Goal: Task Accomplishment & Management: Manage account settings

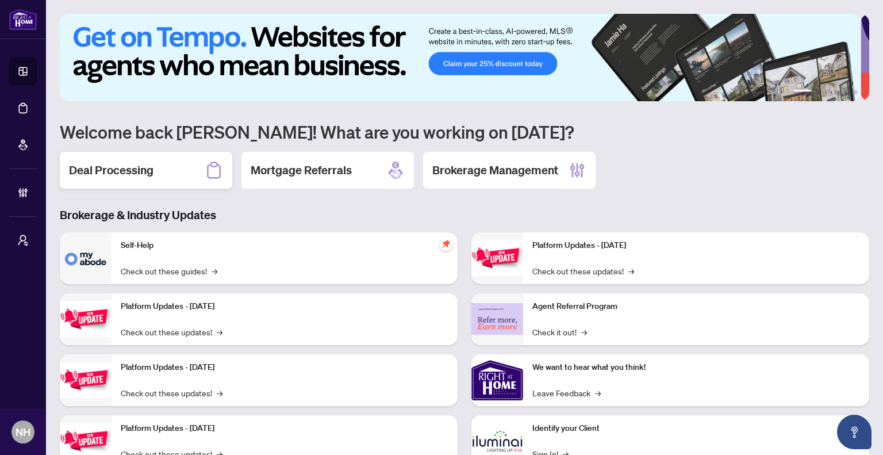
click at [154, 171] on div "Deal Processing" at bounding box center [146, 170] width 173 height 37
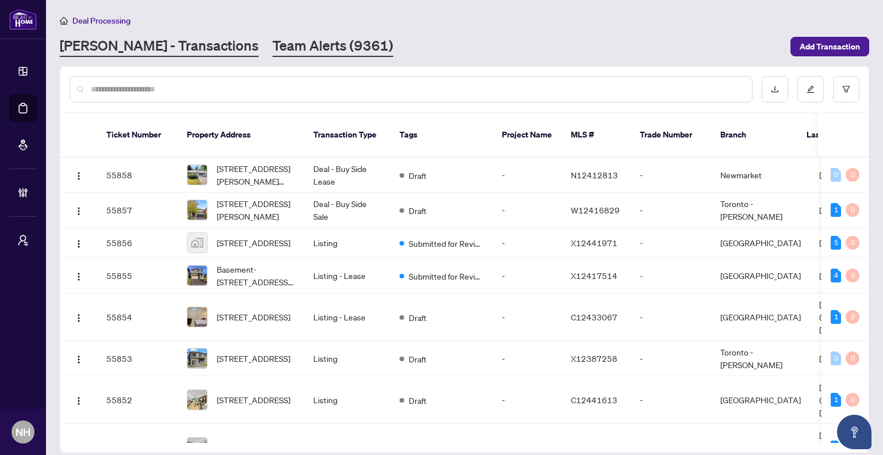
click at [303, 45] on link "Team Alerts (9361)" at bounding box center [333, 46] width 121 height 21
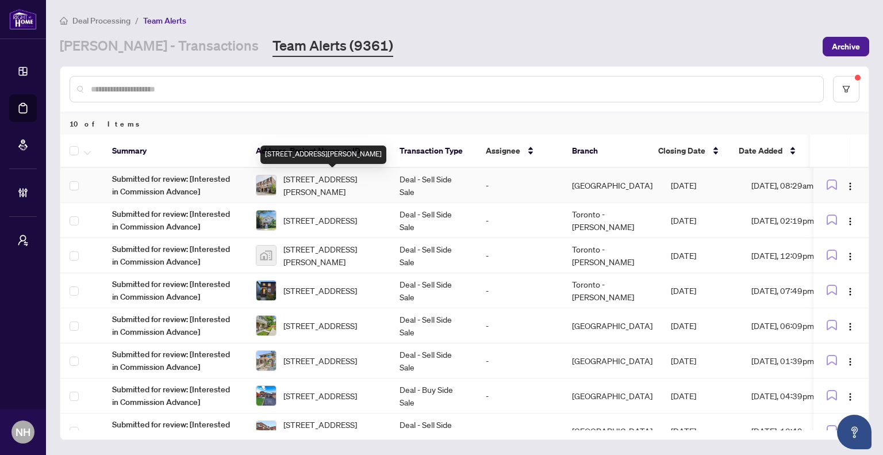
click at [331, 181] on span "72 Jeremiah Lane, Toronto, Ontario M1J 0A4, Canada" at bounding box center [333, 185] width 98 height 25
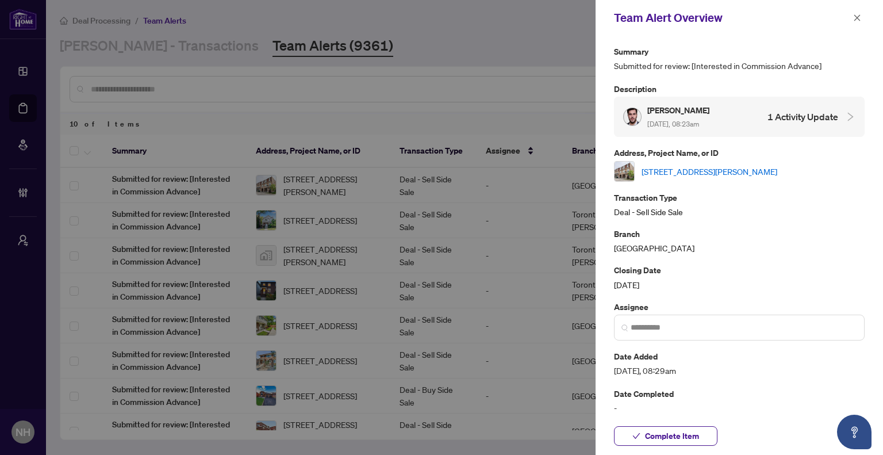
click at [738, 172] on link "72 Jeremiah Lane, Toronto, Ontario M1J 0A4, Canada" at bounding box center [710, 171] width 136 height 13
click at [857, 14] on icon "close" at bounding box center [858, 18] width 8 height 8
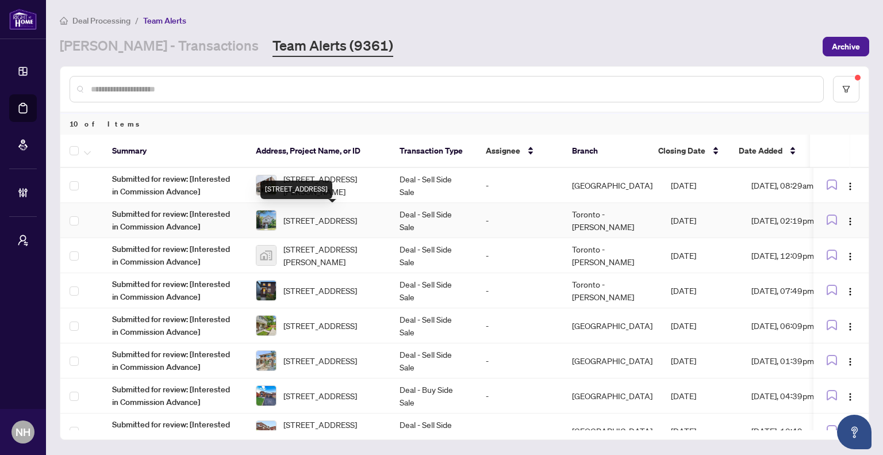
click at [347, 216] on span "6 Lauder Ave, Toronto, Ontario M6H 3E3, Canada" at bounding box center [321, 220] width 74 height 13
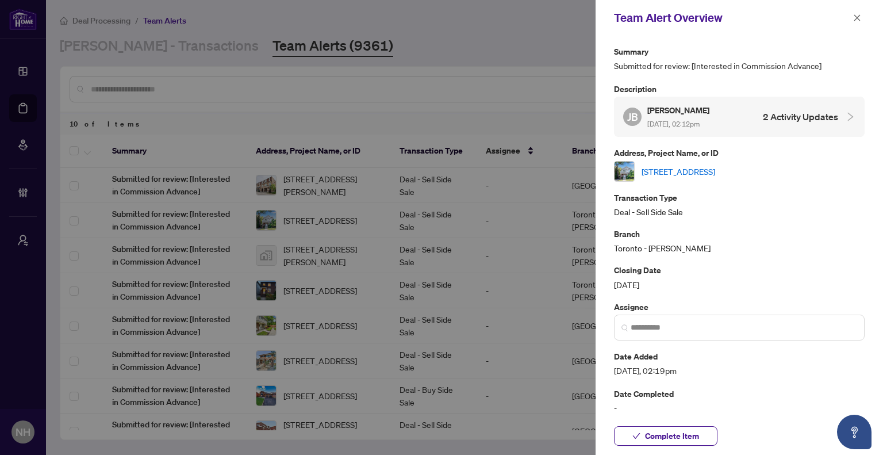
click at [678, 167] on link "6 Lauder Ave, Toronto, Ontario M6H 3E3, Canada" at bounding box center [679, 171] width 74 height 13
click at [862, 16] on button "button" at bounding box center [857, 18] width 15 height 14
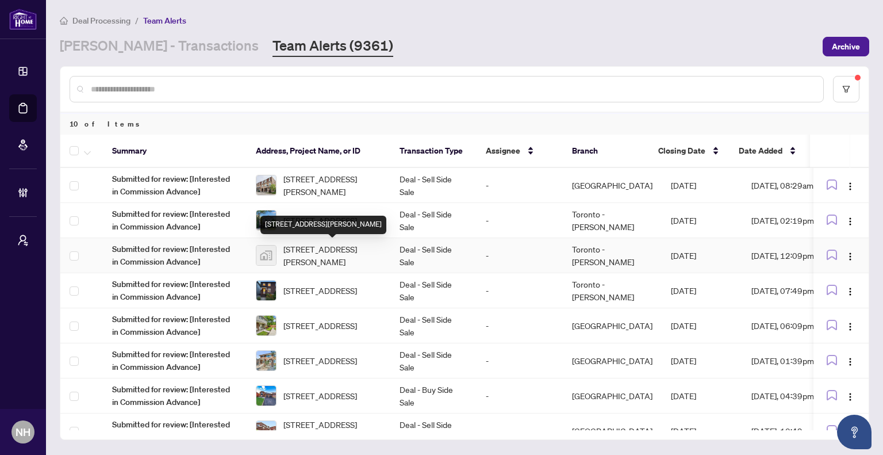
click at [339, 251] on span "11753 Sheppard Avenue East #1110, Scarborough, Toronto, Ontario M1B 5M3, Canada" at bounding box center [333, 255] width 98 height 25
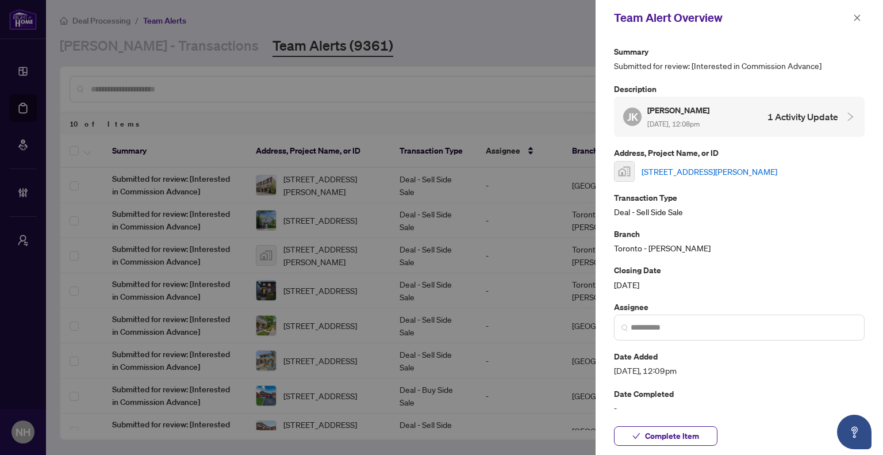
click at [702, 178] on link "11753 Sheppard Avenue East #1110, Scarborough, Toronto, Ontario M1B 5M3, Canada" at bounding box center [710, 171] width 136 height 13
click at [858, 20] on icon "close" at bounding box center [858, 18] width 8 height 8
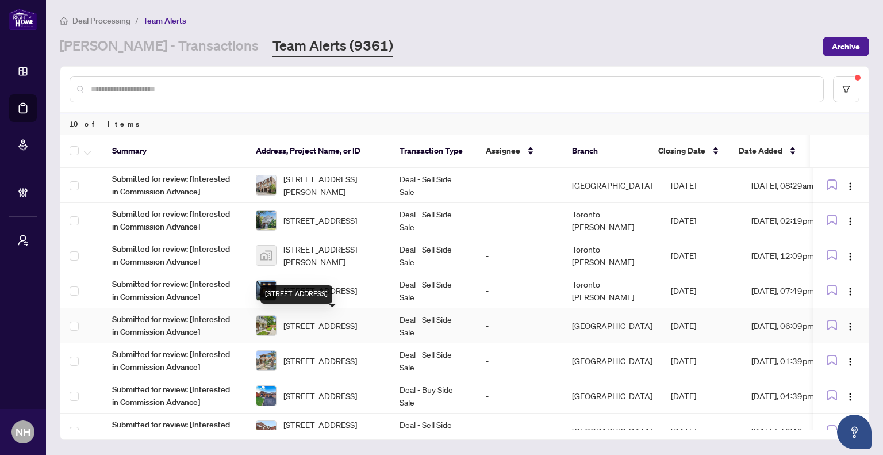
click at [346, 319] on span "30 Village Crt, Brampton, Ontario L6W 1A6, Canada" at bounding box center [321, 325] width 74 height 13
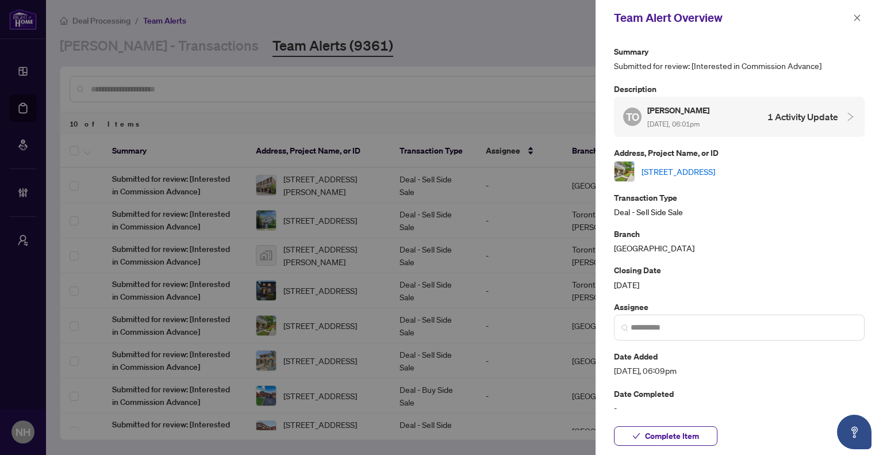
click at [715, 169] on link "30 Village Crt, Brampton, Ontario L6W 1A6, Canada" at bounding box center [679, 171] width 74 height 13
click at [860, 14] on icon "close" at bounding box center [858, 18] width 8 height 8
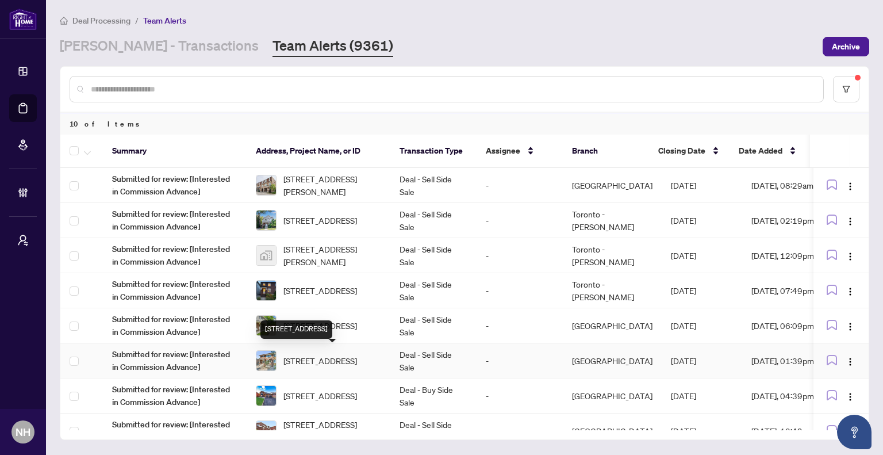
click at [323, 367] on span "1553 Northmount Ave, Mississauga, Ontario L5E 1Y9, Canada" at bounding box center [321, 360] width 74 height 13
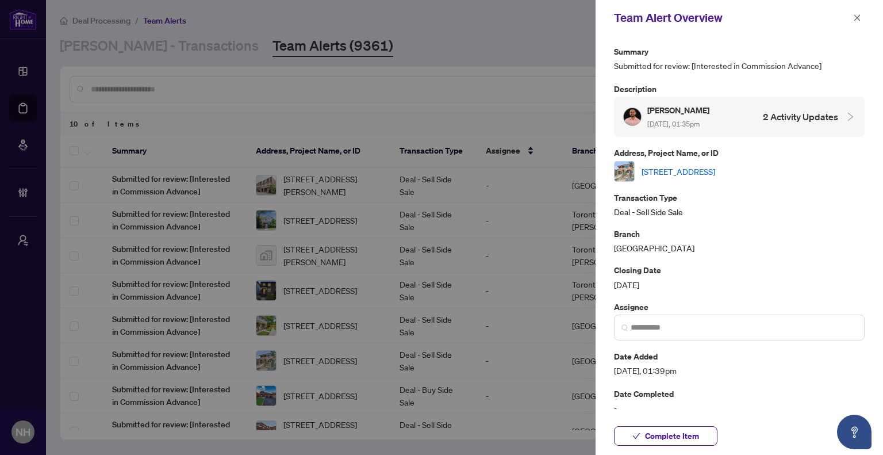
click at [715, 166] on link "1553 Northmount Ave, Mississauga, Ontario L5E 1Y9, Canada" at bounding box center [679, 171] width 74 height 13
click at [860, 11] on span "button" at bounding box center [858, 18] width 8 height 18
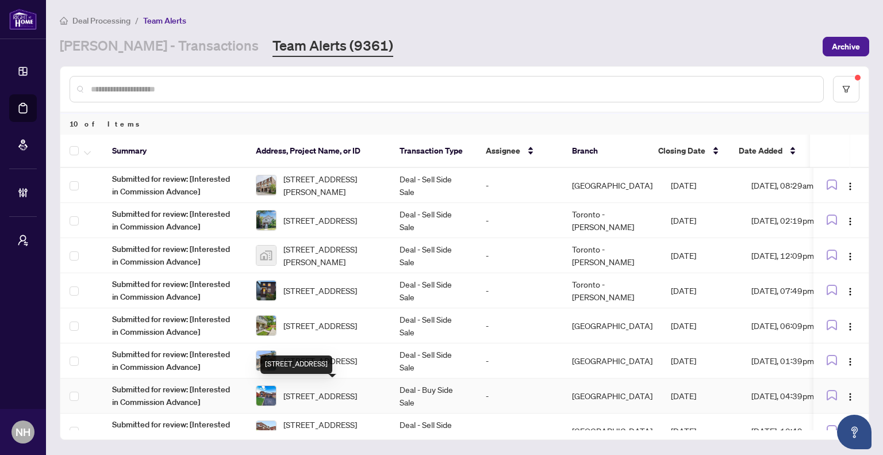
click at [349, 389] on span "52 Donaghedy Dr, Halton Hills, Ontario L7G 5H1, Canada" at bounding box center [321, 395] width 74 height 13
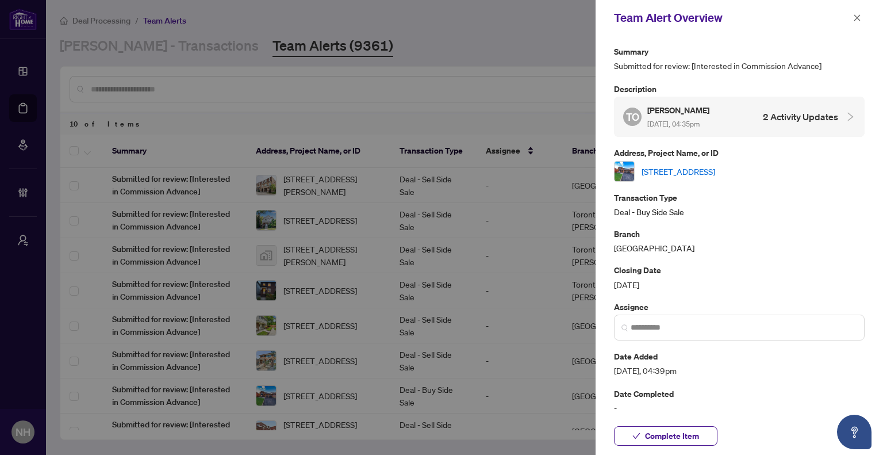
click at [715, 172] on link "52 Donaghedy Dr, Halton Hills, Ontario L7G 5H1, Canada" at bounding box center [679, 171] width 74 height 13
click at [856, 18] on icon "close" at bounding box center [858, 18] width 8 height 8
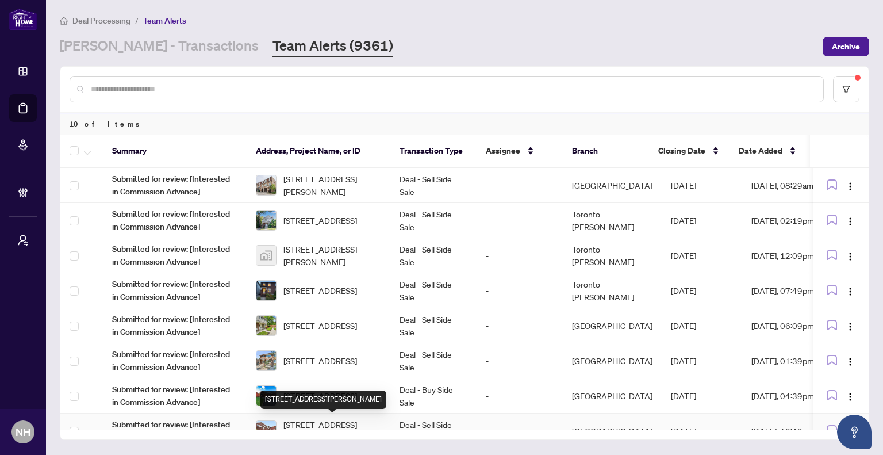
click at [317, 418] on span "22 Donna Dr, Brampton, Ontario L6Z 3T2, Canada" at bounding box center [333, 430] width 98 height 25
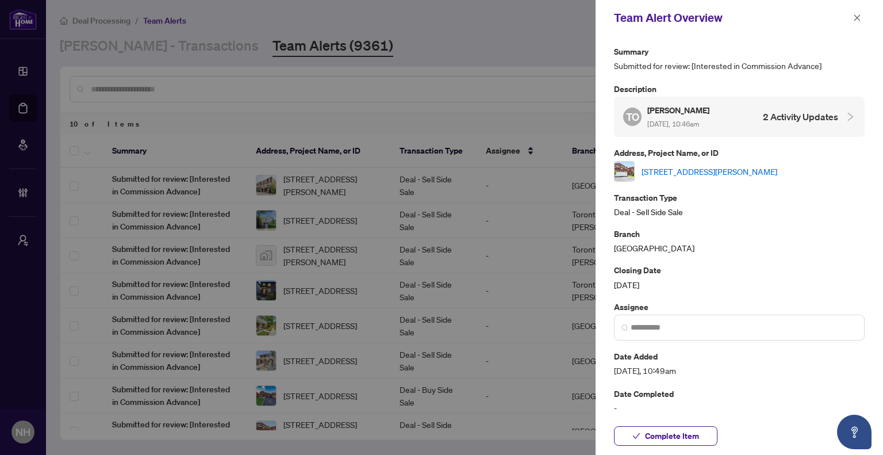
click at [729, 165] on link "22 Donna Dr, Brampton, Ontario L6Z 3T2, Canada" at bounding box center [710, 171] width 136 height 13
click at [852, 19] on button "button" at bounding box center [857, 18] width 15 height 14
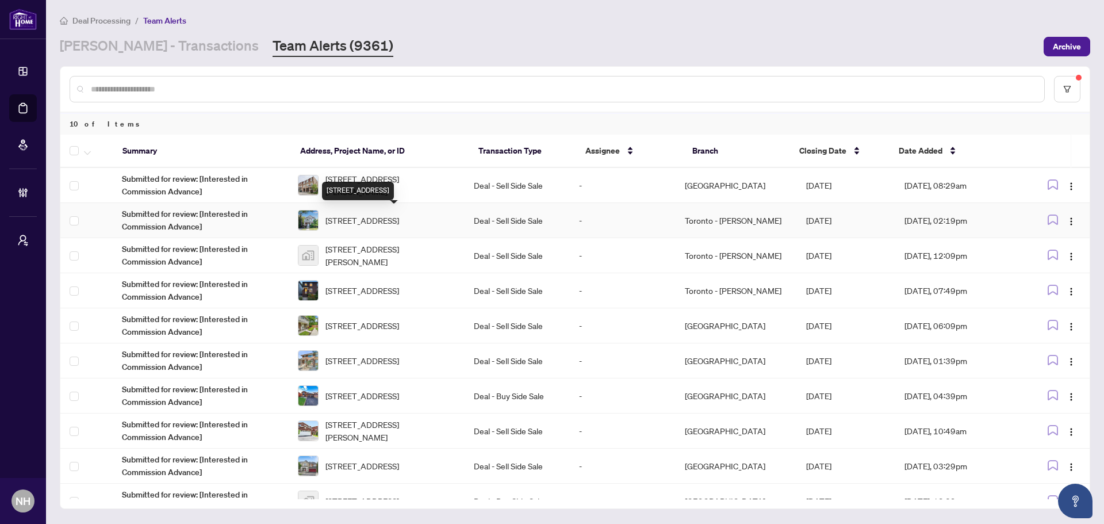
click at [389, 227] on span "6 Lauder Ave, Toronto, Ontario M6H 3E3, Canada" at bounding box center [363, 220] width 74 height 13
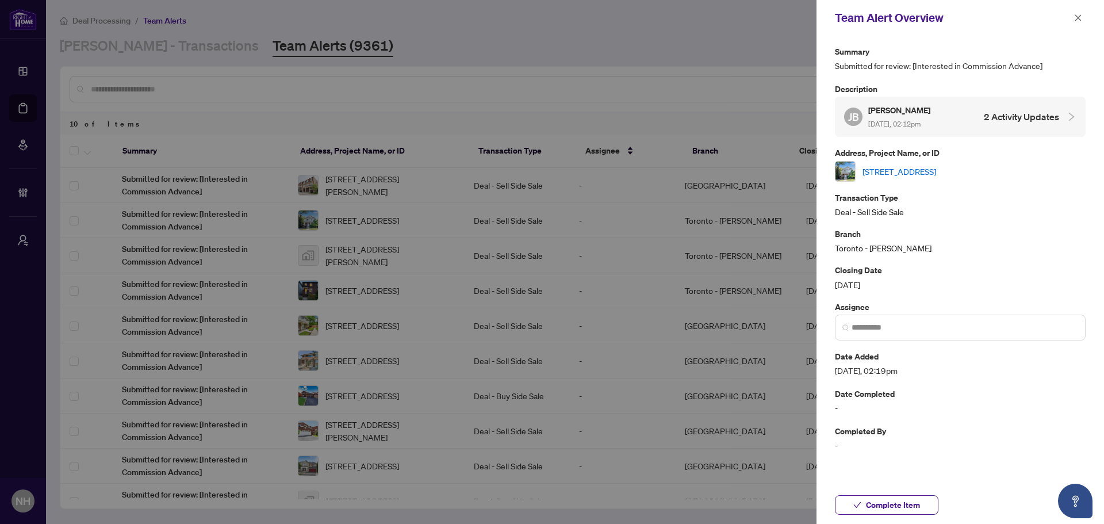
drag, startPoint x: 1074, startPoint y: 19, endPoint x: 1046, endPoint y: 35, distance: 32.7
click at [883, 19] on icon "close" at bounding box center [1078, 18] width 8 height 8
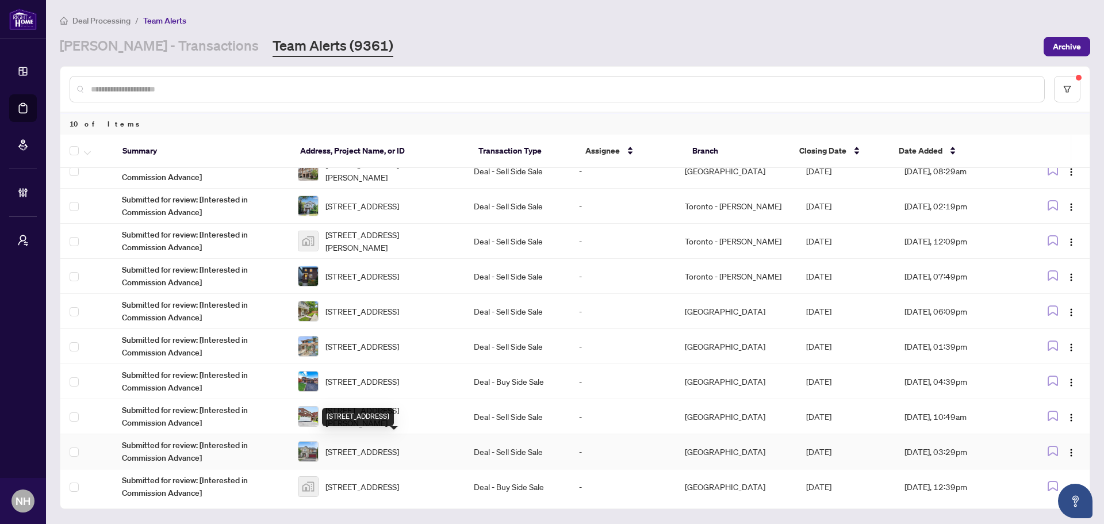
scroll to position [20, 0]
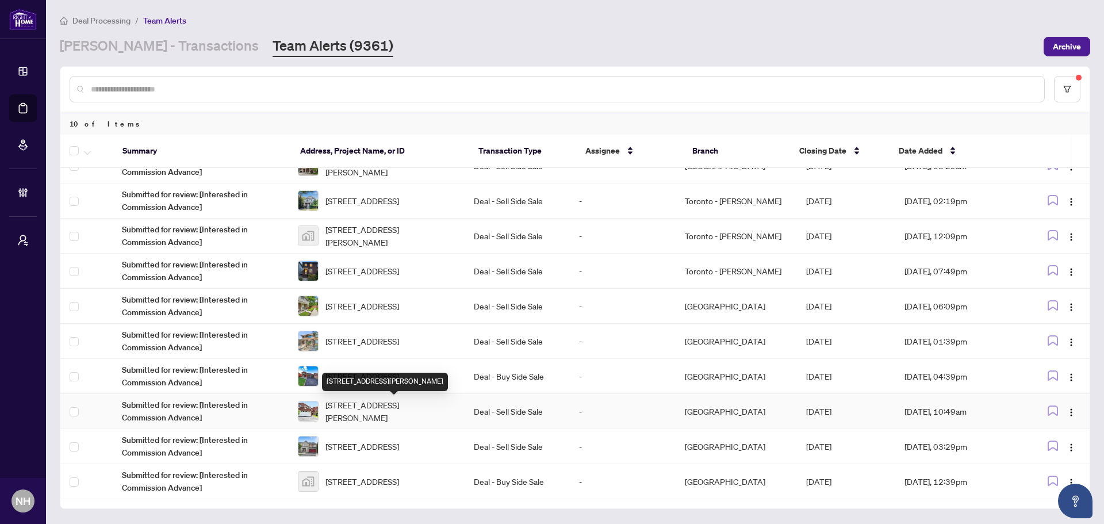
click at [368, 405] on span "22 Donna Dr, Brampton, Ontario L6Z 3T2, Canada" at bounding box center [391, 411] width 130 height 25
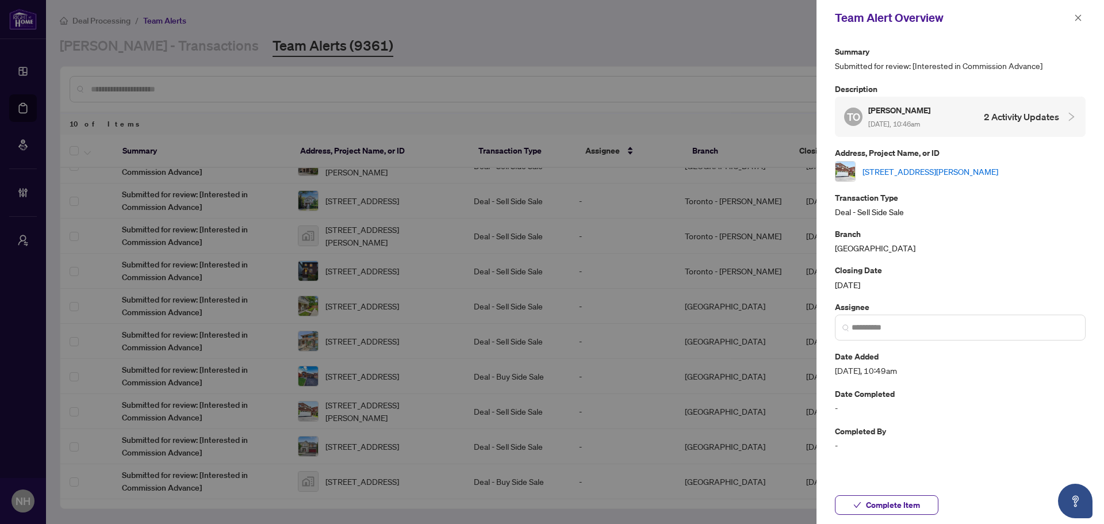
click at [883, 173] on link "22 Donna Dr, Brampton, Ontario L6Z 3T2, Canada" at bounding box center [931, 171] width 136 height 13
click at [883, 19] on icon "close" at bounding box center [1078, 18] width 8 height 8
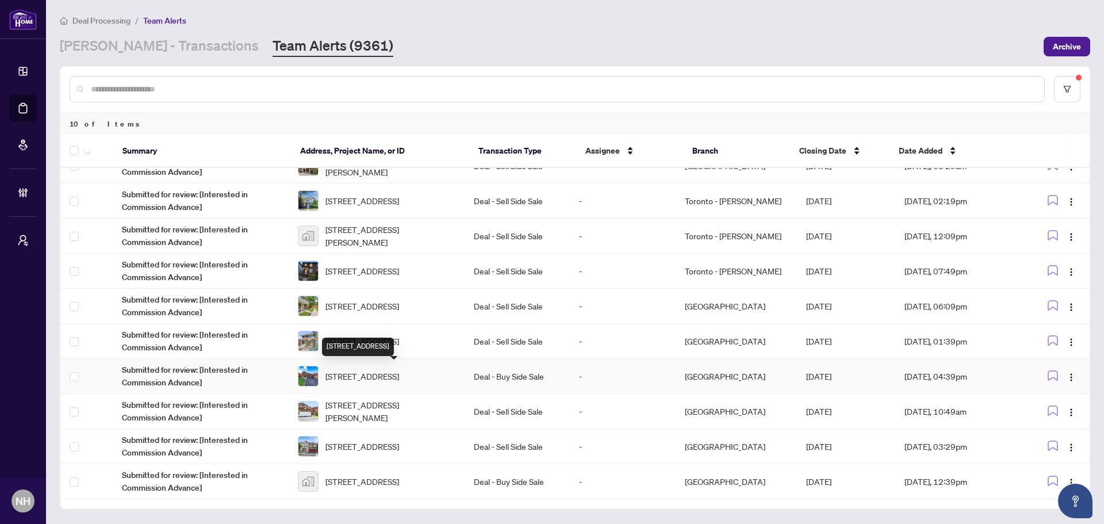
click at [392, 377] on span "52 Donaghedy Dr, Halton Hills, Ontario L7G 5H1, Canada" at bounding box center [363, 376] width 74 height 13
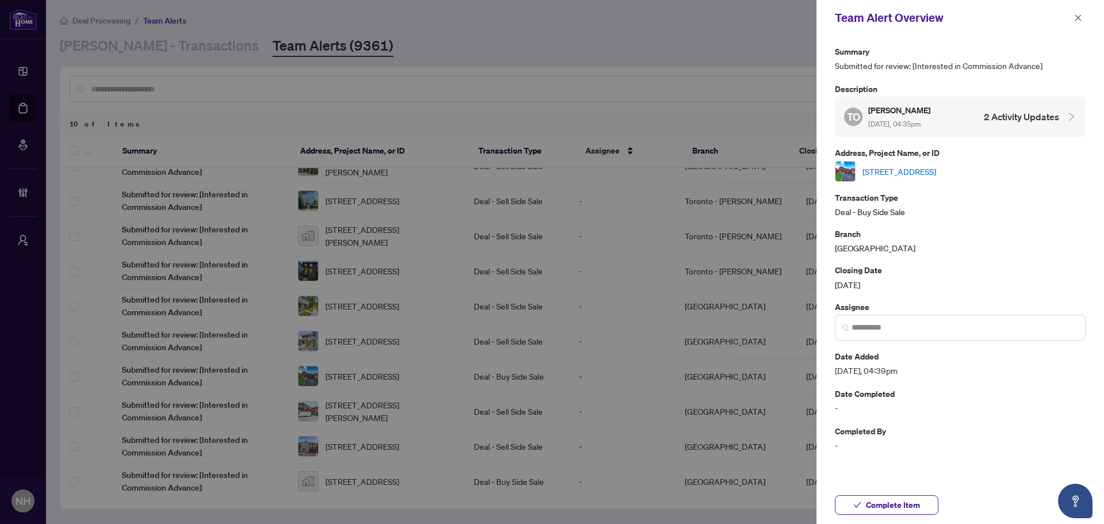
click at [883, 169] on link "52 Donaghedy Dr, Halton Hills, Ontario L7G 5H1, Canada" at bounding box center [900, 171] width 74 height 13
click at [883, 16] on icon "close" at bounding box center [1078, 18] width 8 height 8
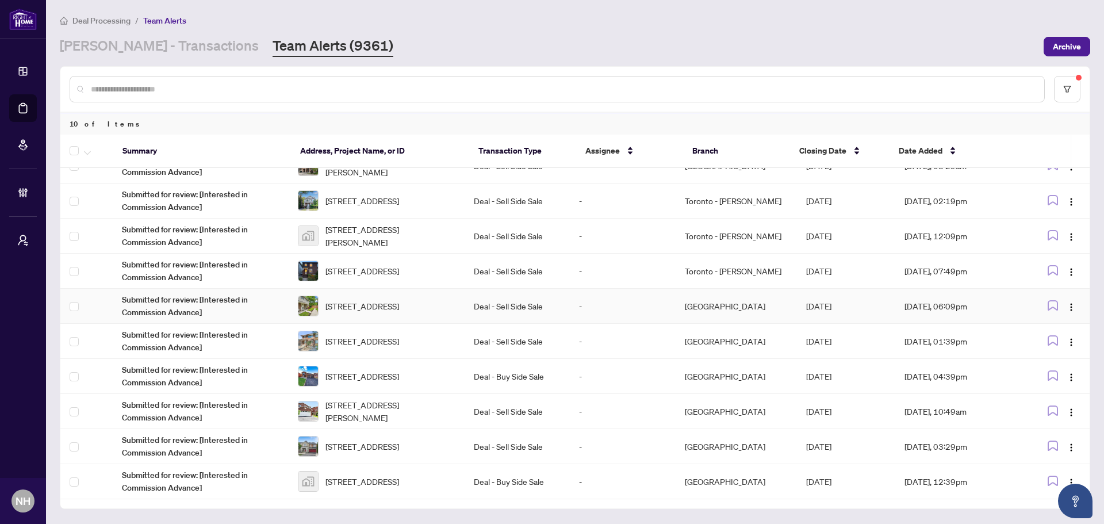
click at [399, 307] on span "30 Village Crt, Brampton, Ontario L6W 1A6, Canada" at bounding box center [363, 306] width 74 height 13
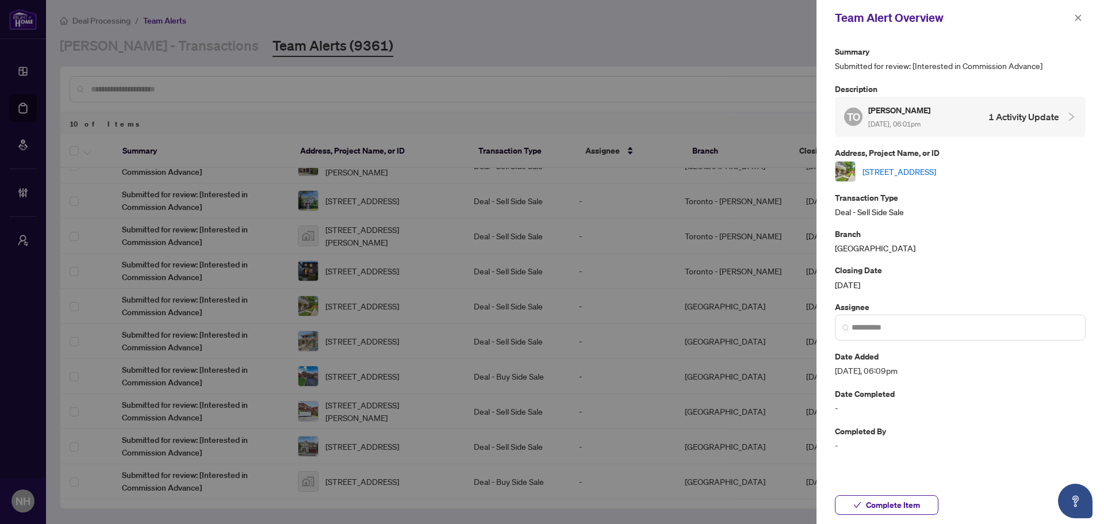
click at [883, 171] on link "30 Village Crt, Brampton, Ontario L6W 1A6, Canada" at bounding box center [900, 171] width 74 height 13
click at [883, 20] on button "button" at bounding box center [1078, 18] width 15 height 14
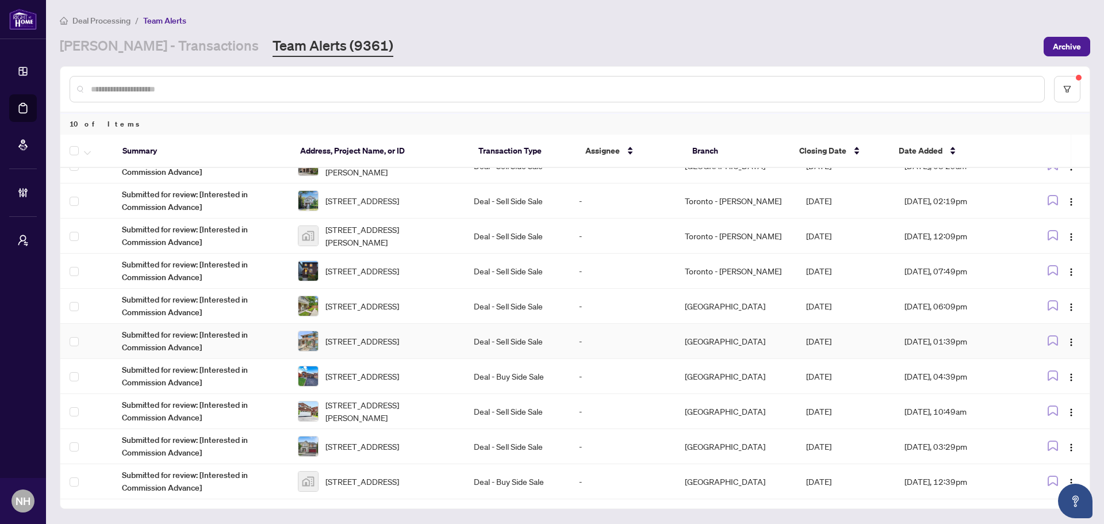
scroll to position [0, 0]
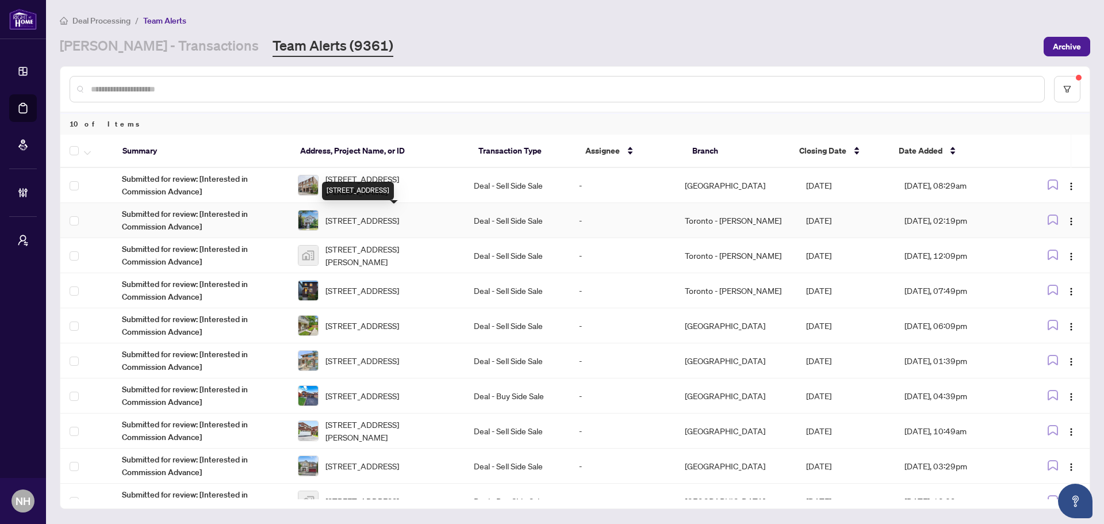
click at [390, 215] on span "6 Lauder Ave, Toronto, Ontario M6H 3E3, Canada" at bounding box center [363, 220] width 74 height 13
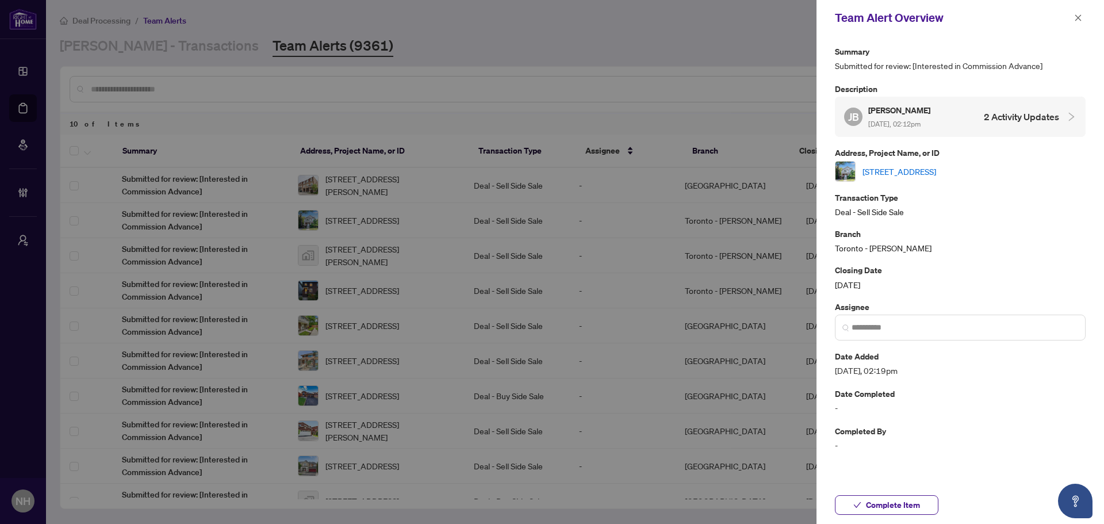
click at [883, 173] on link "6 Lauder Ave, Toronto, Ontario M6H 3E3, Canada" at bounding box center [900, 171] width 74 height 13
drag, startPoint x: 1079, startPoint y: 17, endPoint x: 1066, endPoint y: 28, distance: 17.2
click at [883, 18] on icon "close" at bounding box center [1079, 17] width 6 height 6
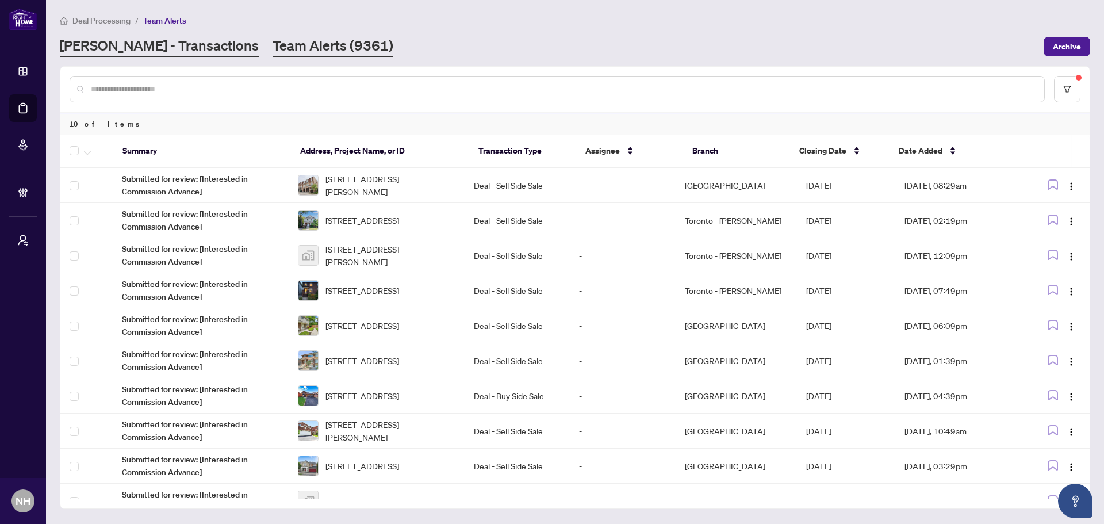
click at [134, 45] on link "RAHR - Transactions" at bounding box center [159, 46] width 199 height 21
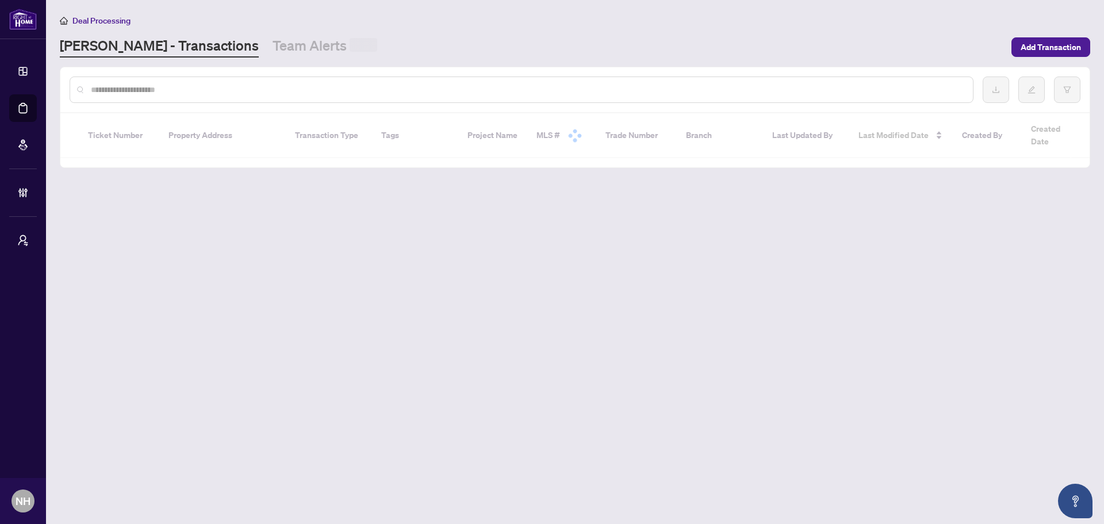
click at [187, 93] on input "text" at bounding box center [527, 89] width 873 height 13
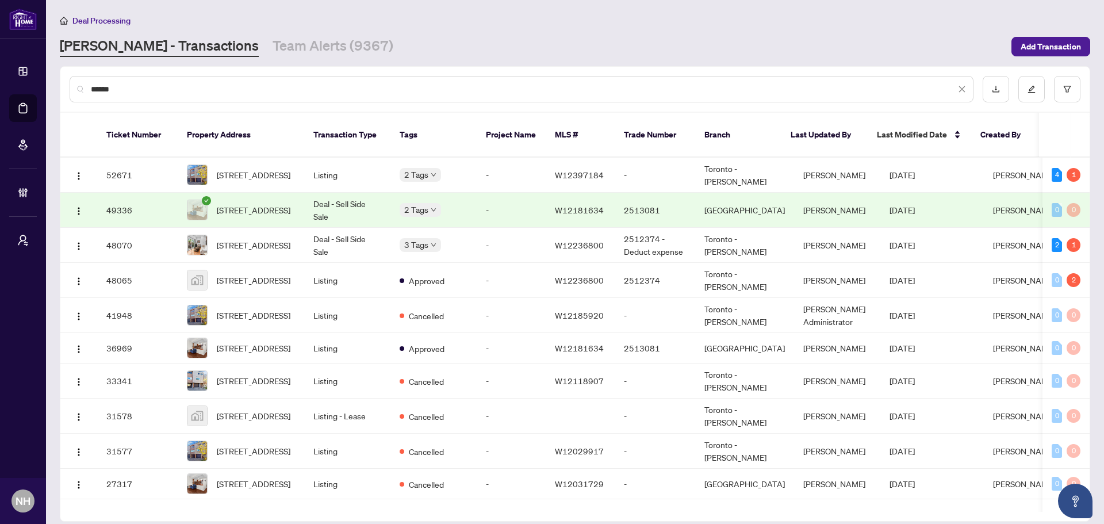
click at [186, 96] on div "******" at bounding box center [522, 89] width 904 height 26
drag, startPoint x: 181, startPoint y: 87, endPoint x: -164, endPoint y: 68, distance: 345.6
click at [0, 68] on html "Dashboard Deal Processing Mortgage Referrals Brokerage Management My Brokerages…" at bounding box center [552, 262] width 1104 height 524
paste input "**********"
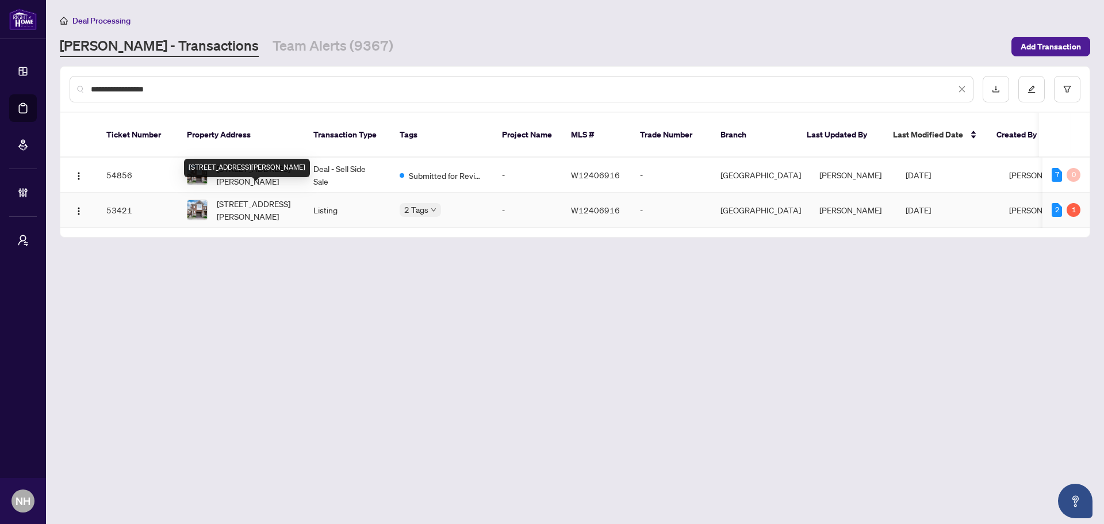
type input "**********"
click at [243, 159] on div "531 Bellflower Crt, Milton, Ontario L9E 1W5, Canada" at bounding box center [247, 168] width 126 height 18
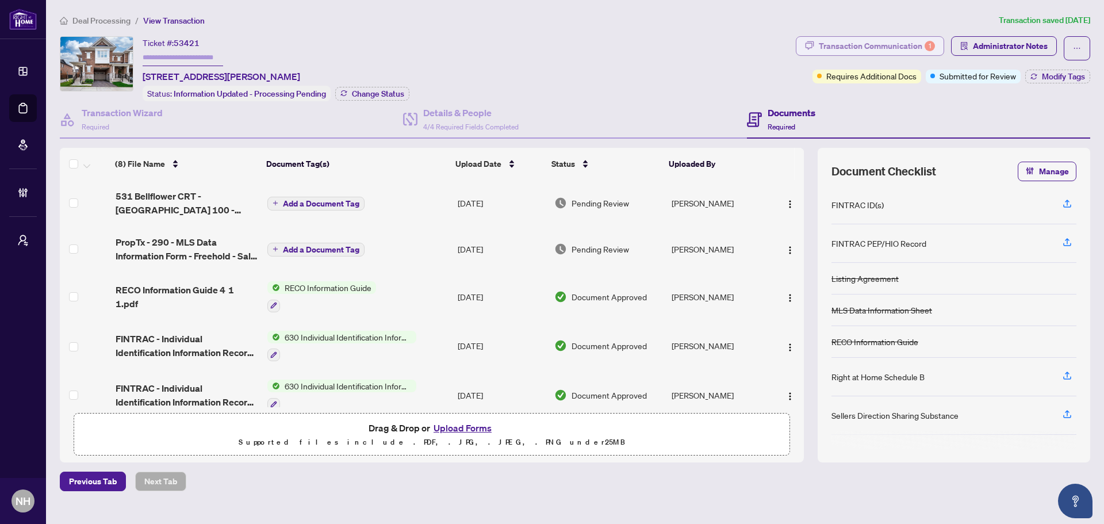
click at [883, 41] on div "Transaction Communication 1" at bounding box center [877, 46] width 116 height 18
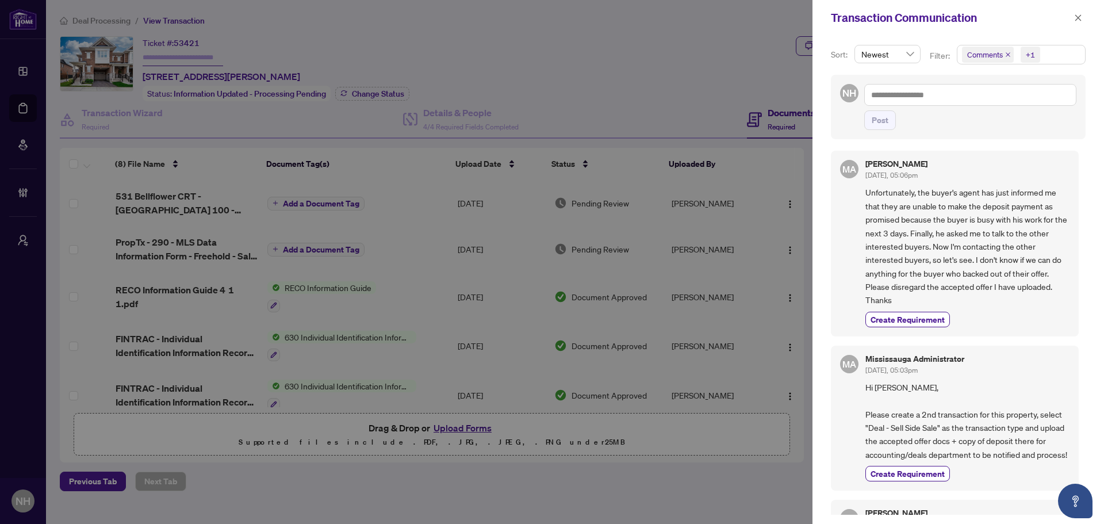
click at [883, 53] on icon "close" at bounding box center [1008, 55] width 6 height 6
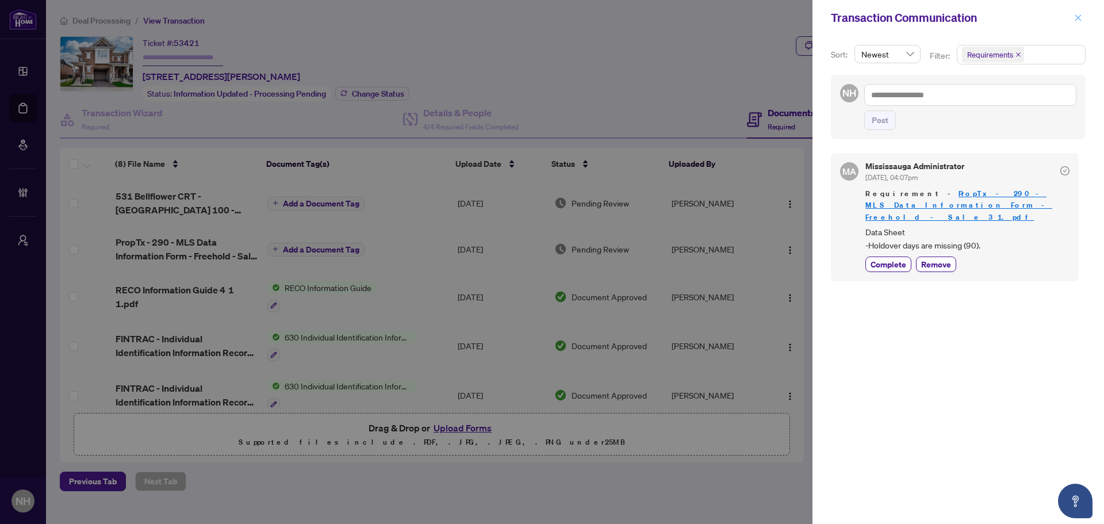
click at [883, 14] on icon "close" at bounding box center [1078, 18] width 8 height 8
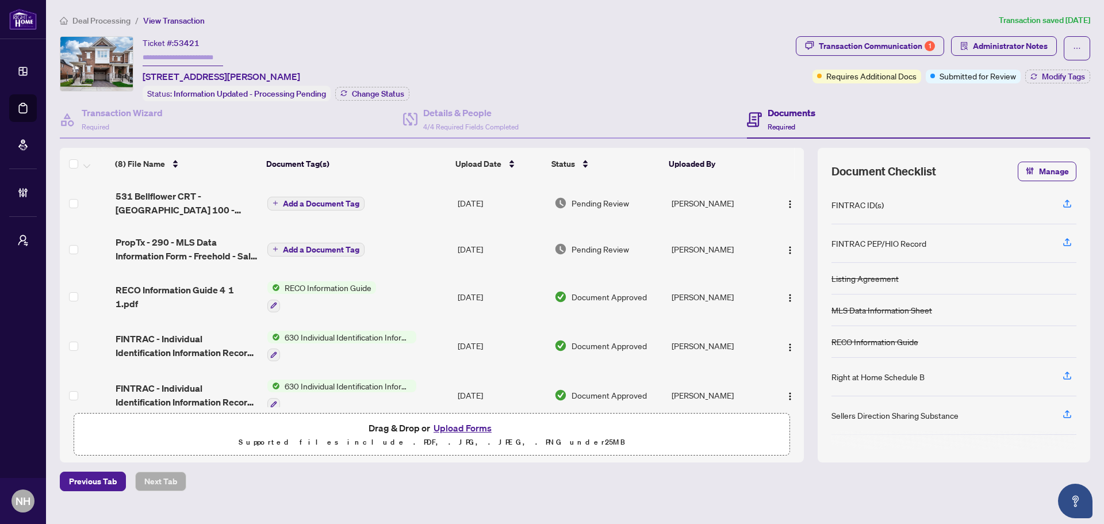
click at [98, 24] on span "Deal Processing" at bounding box center [101, 21] width 58 height 10
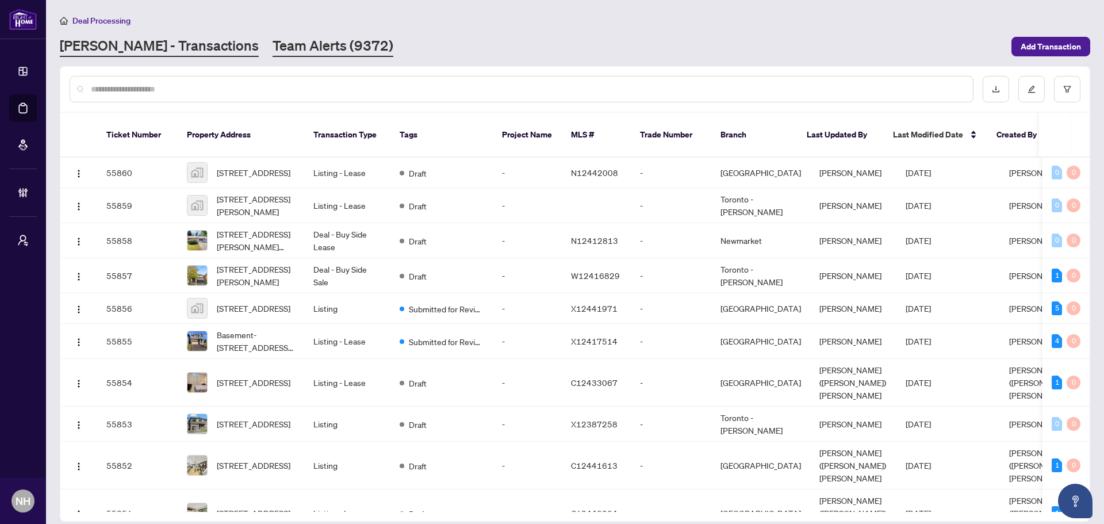
click at [299, 49] on link "Team Alerts (9372)" at bounding box center [333, 46] width 121 height 21
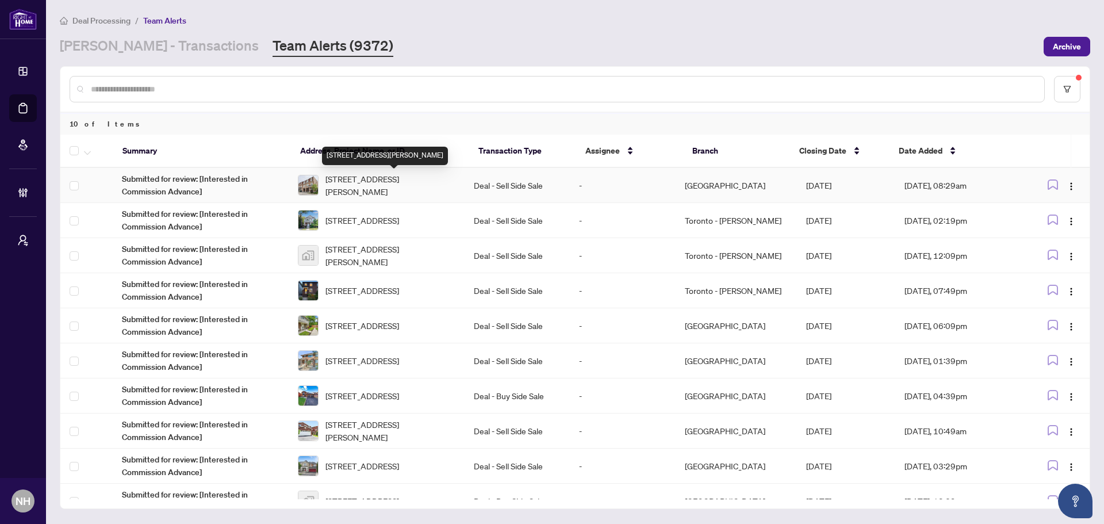
click at [352, 190] on span "72 Jeremiah Lane, Toronto, Ontario M1J 0A4, Canada" at bounding box center [391, 185] width 130 height 25
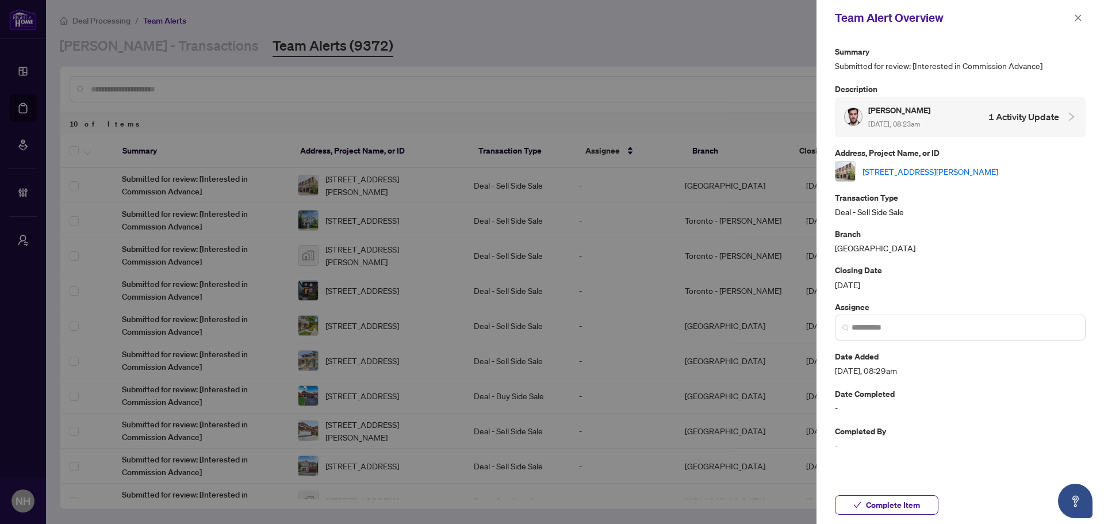
click at [883, 175] on link "72 Jeremiah Lane, Toronto, Ontario M1J 0A4, Canada" at bounding box center [931, 171] width 136 height 13
click at [883, 21] on button "button" at bounding box center [1078, 18] width 15 height 14
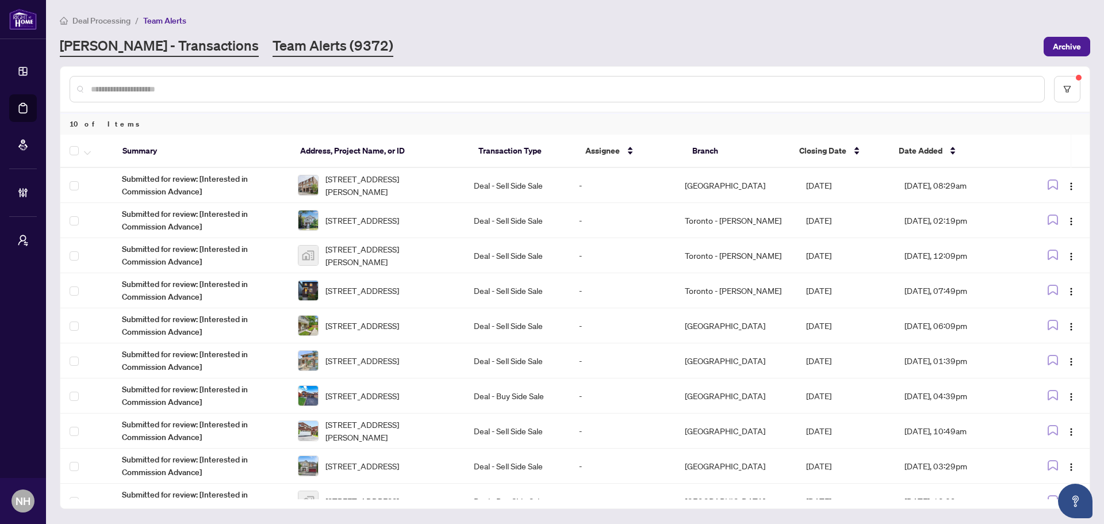
click at [100, 48] on link "RAHR - Transactions" at bounding box center [159, 46] width 199 height 21
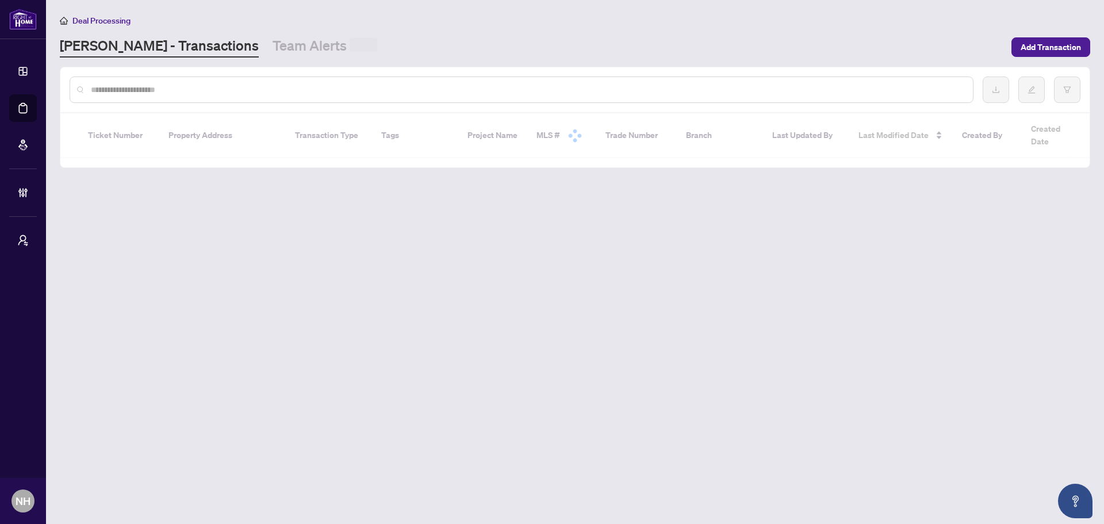
drag, startPoint x: 155, startPoint y: 79, endPoint x: 155, endPoint y: 86, distance: 6.9
click at [155, 82] on div at bounding box center [522, 89] width 904 height 26
click at [155, 86] on input "text" at bounding box center [527, 89] width 873 height 13
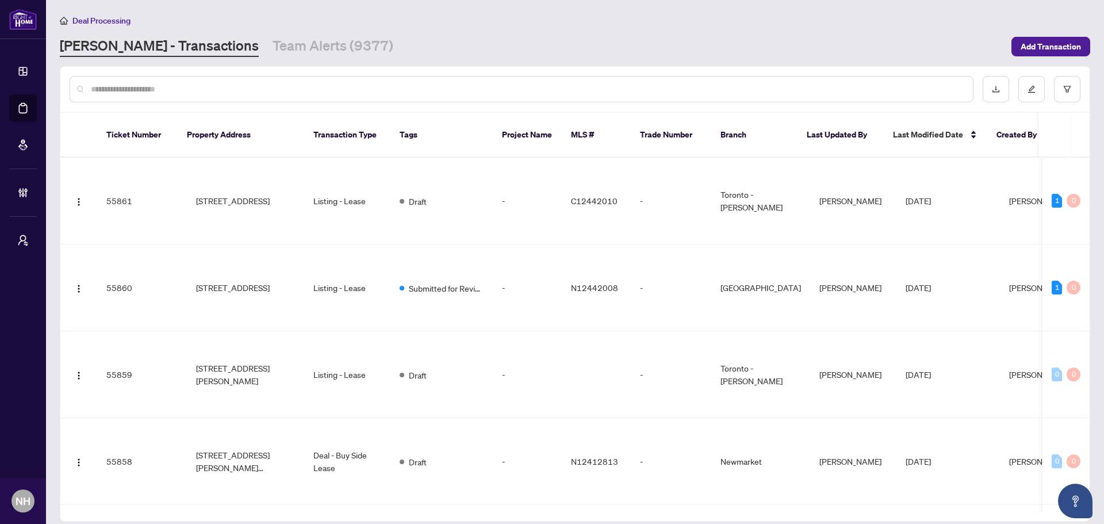
paste input "**********"
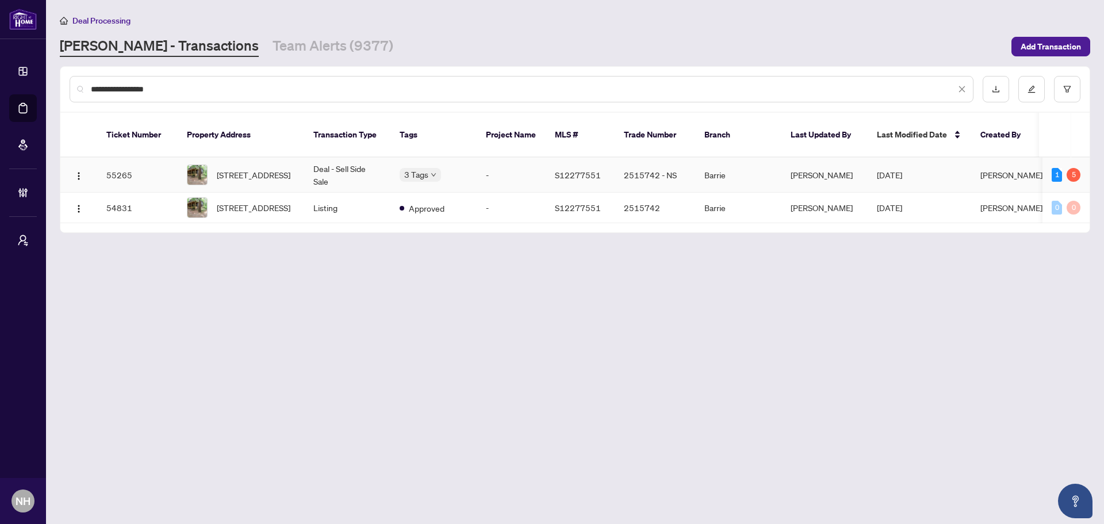
type input "**********"
click at [304, 158] on td "7459 Island Cres, Ramara, Ontario L0K 2B0, Canada" at bounding box center [241, 175] width 127 height 35
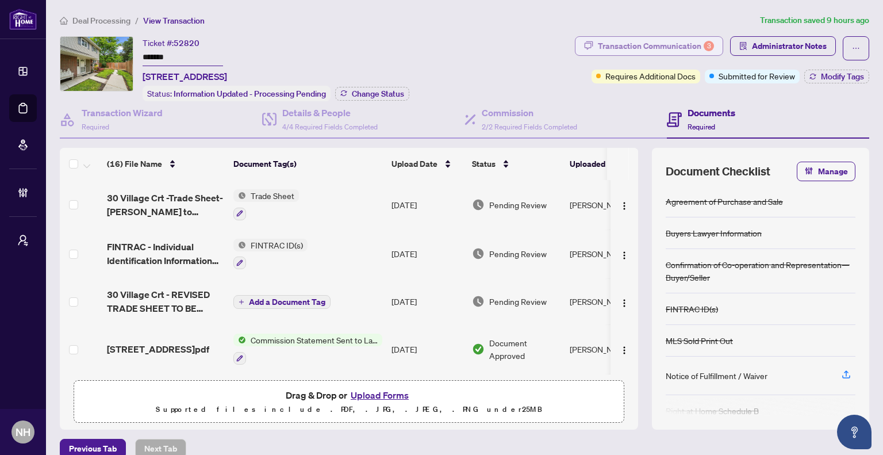
click at [633, 46] on div "Transaction Communication 3" at bounding box center [656, 46] width 116 height 18
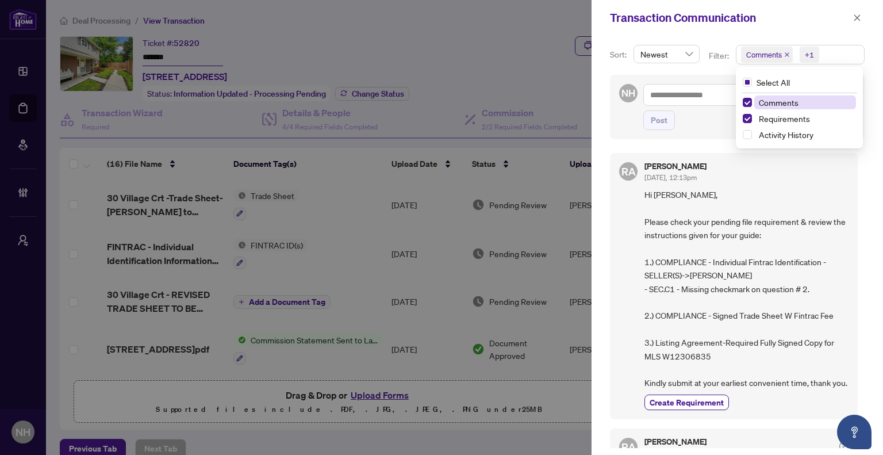
click at [786, 57] on span "Comments" at bounding box center [767, 55] width 52 height 16
click at [786, 54] on icon "close" at bounding box center [787, 54] width 5 height 5
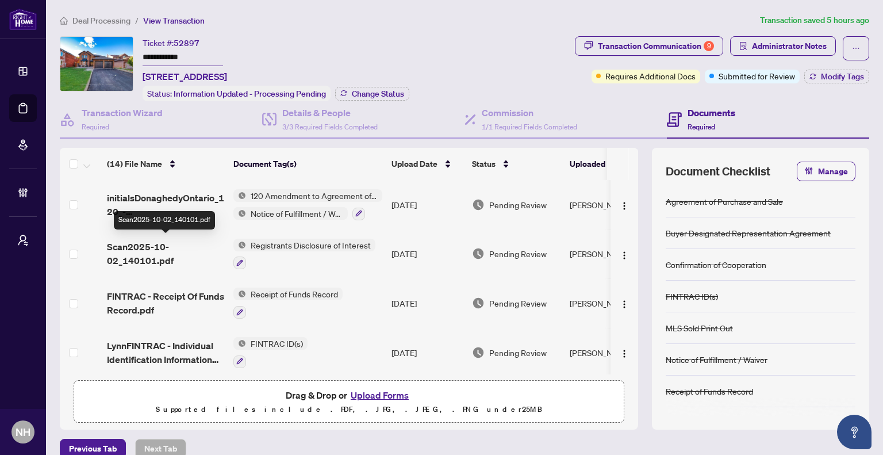
click at [154, 246] on span "Scan2025-10-02_140101.pdf" at bounding box center [165, 254] width 117 height 28
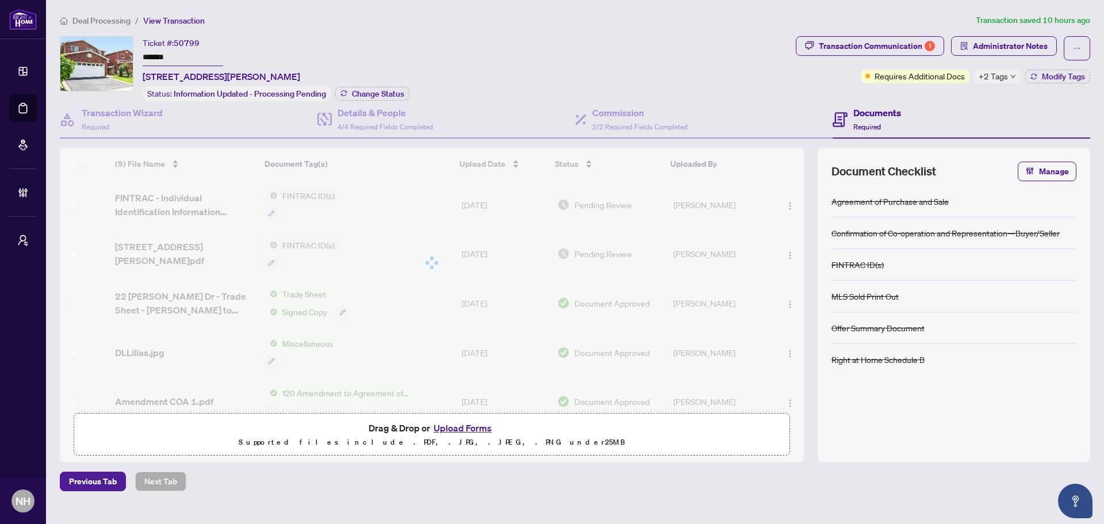
drag, startPoint x: 184, startPoint y: 56, endPoint x: 140, endPoint y: 55, distance: 43.7
click at [140, 55] on div "Ticket #: 50799 ******* [STREET_ADDRESS][PERSON_NAME] Status: Information Updat…" at bounding box center [426, 68] width 732 height 65
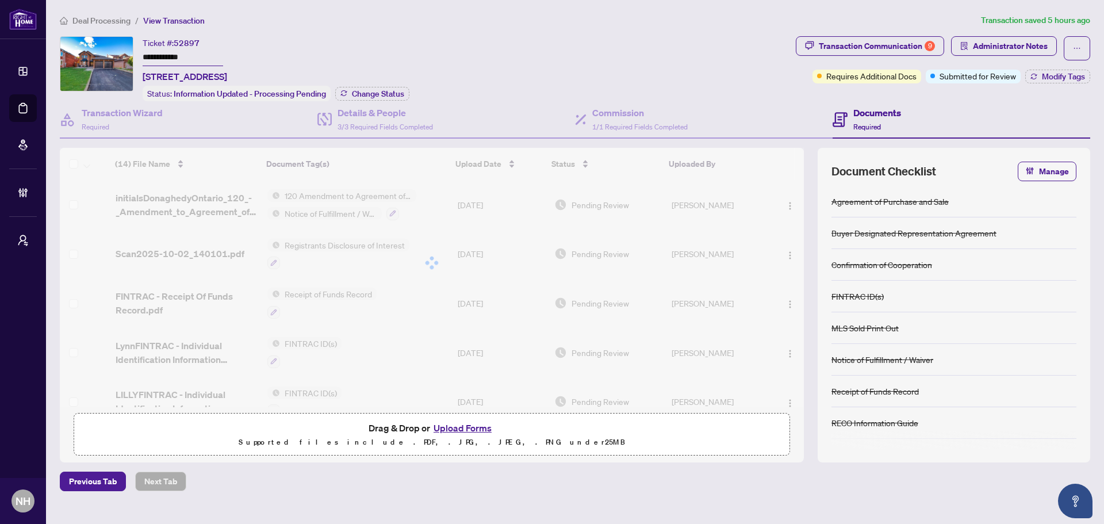
drag, startPoint x: 140, startPoint y: 55, endPoint x: 173, endPoint y: 56, distance: 33.4
click at [173, 56] on div "**********" at bounding box center [426, 68] width 732 height 65
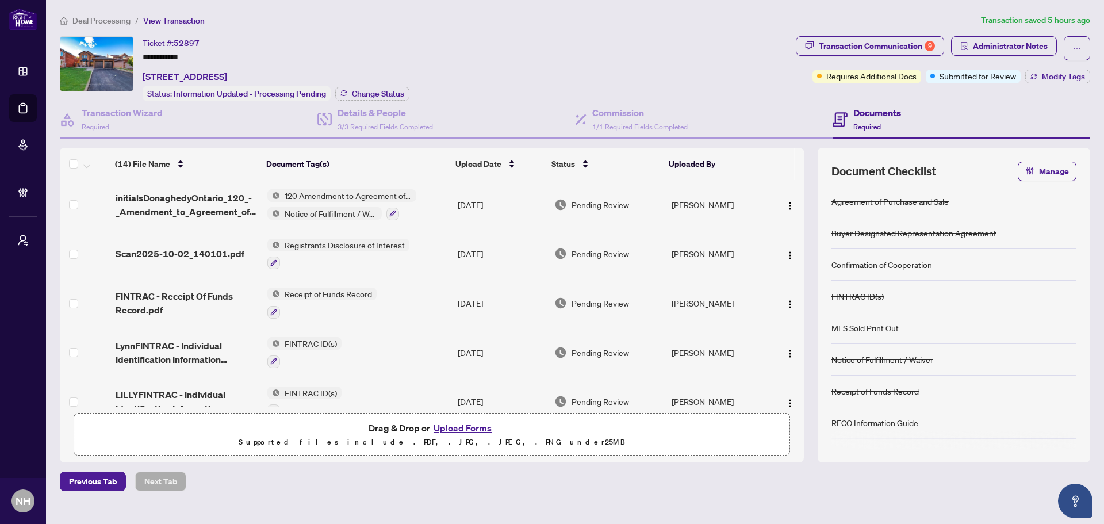
drag, startPoint x: 173, startPoint y: 56, endPoint x: 139, endPoint y: 54, distance: 34.0
click at [139, 54] on div "**********" at bounding box center [426, 68] width 732 height 65
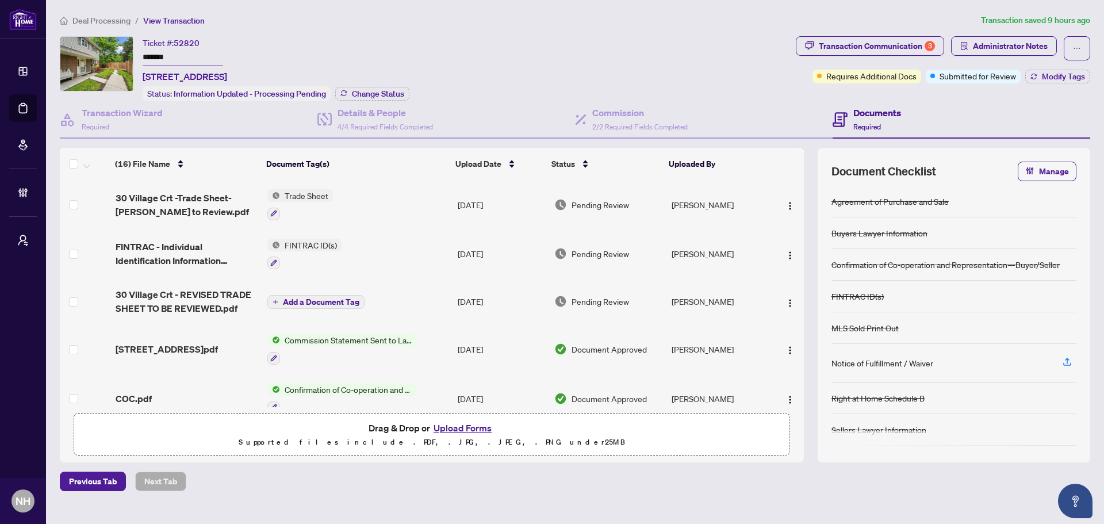
drag, startPoint x: 148, startPoint y: 54, endPoint x: 141, endPoint y: 54, distance: 7.5
click at [141, 54] on div "Ticket #: 52820 ******* [STREET_ADDRESS] Status: Information Updated - Processi…" at bounding box center [426, 68] width 732 height 65
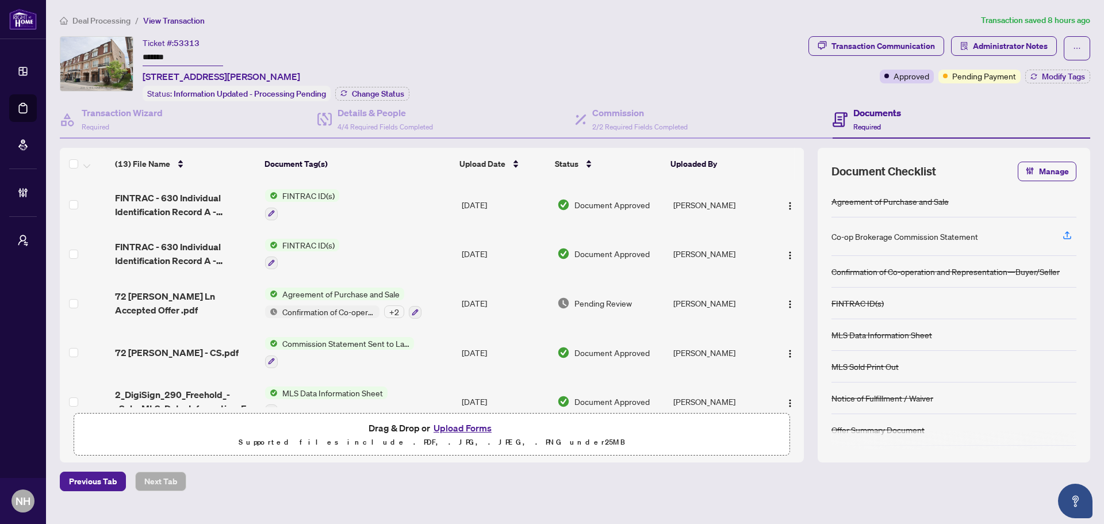
drag, startPoint x: 174, startPoint y: 57, endPoint x: 139, endPoint y: 57, distance: 34.5
click at [139, 57] on div "Ticket #: 53313 ******* [STREET_ADDRESS][PERSON_NAME] Status: Information Updat…" at bounding box center [432, 68] width 744 height 65
click at [110, 19] on span "Deal Processing" at bounding box center [101, 21] width 58 height 10
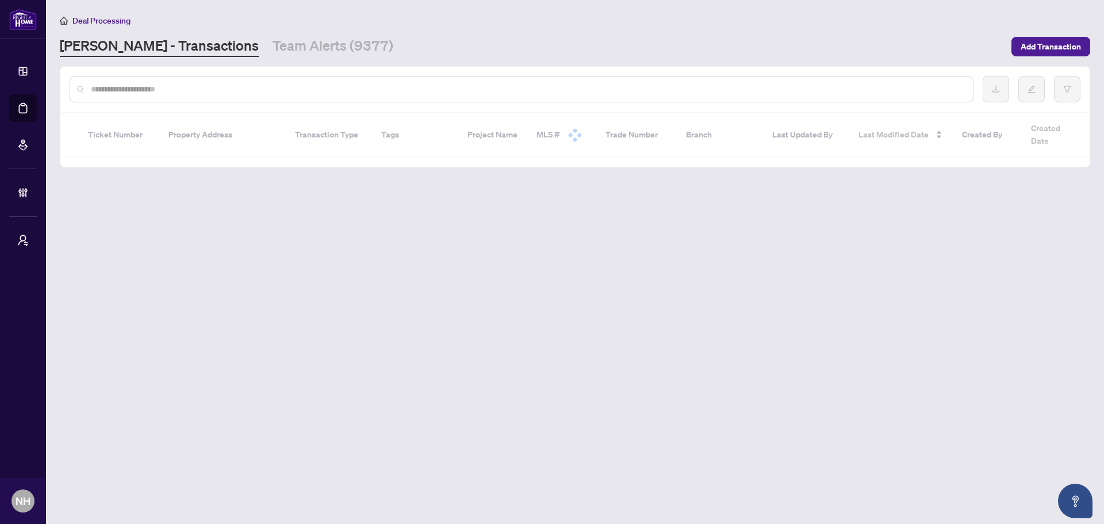
click at [160, 83] on input "text" at bounding box center [527, 89] width 873 height 13
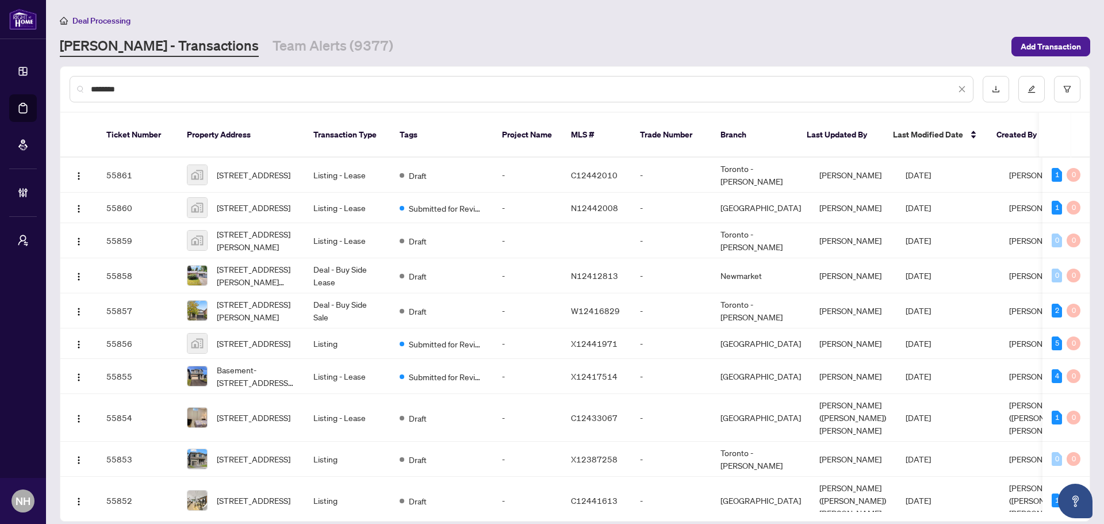
type input "*********"
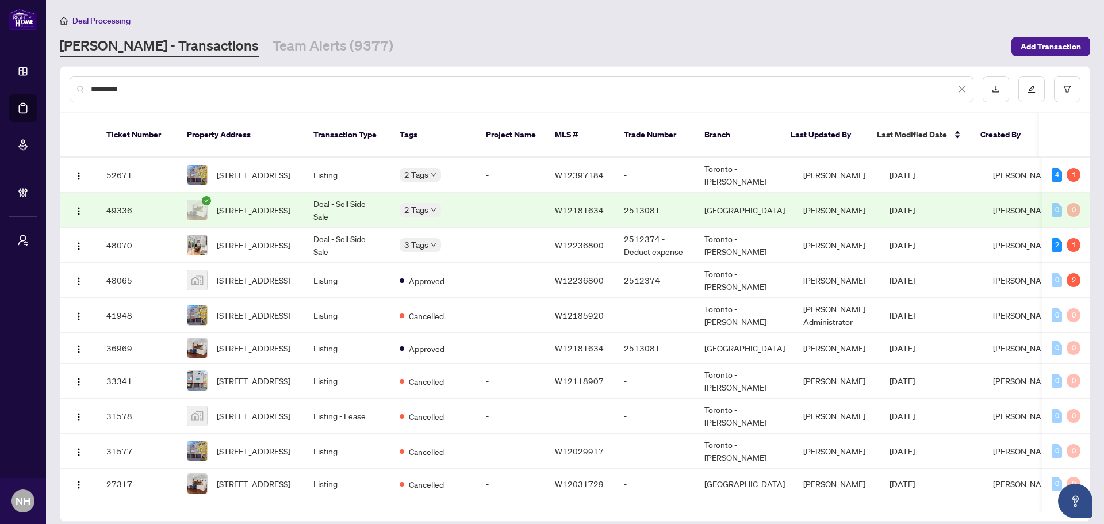
click at [257, 211] on span "100-400 Bloor St, Mississauga, Ontario L5A 3M8, Canada" at bounding box center [254, 210] width 74 height 13
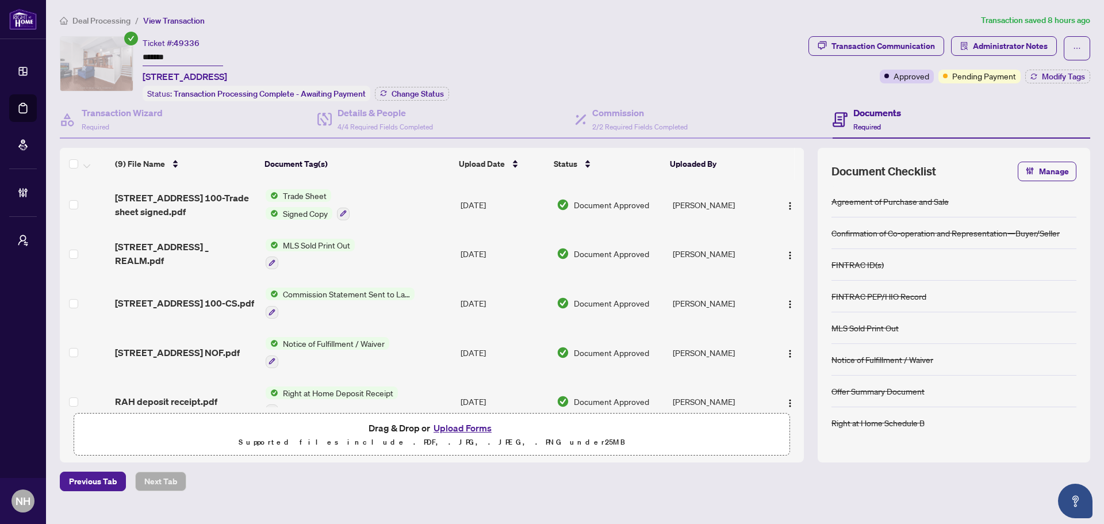
drag, startPoint x: 177, startPoint y: 55, endPoint x: 135, endPoint y: 55, distance: 42.0
click at [135, 55] on div "Ticket #: 49336 ******* 100-400 Bloor St, Mississauga, Ontario L5A 3M8, Canada …" at bounding box center [432, 68] width 744 height 65
click at [95, 18] on span "Deal Processing" at bounding box center [101, 21] width 58 height 10
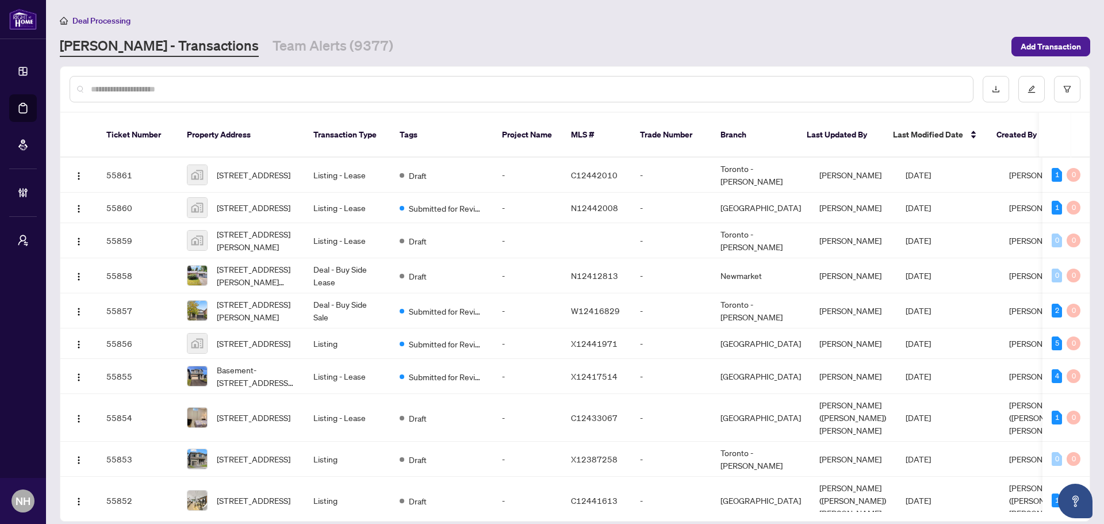
click at [178, 83] on input "text" at bounding box center [527, 89] width 873 height 13
paste input "**********"
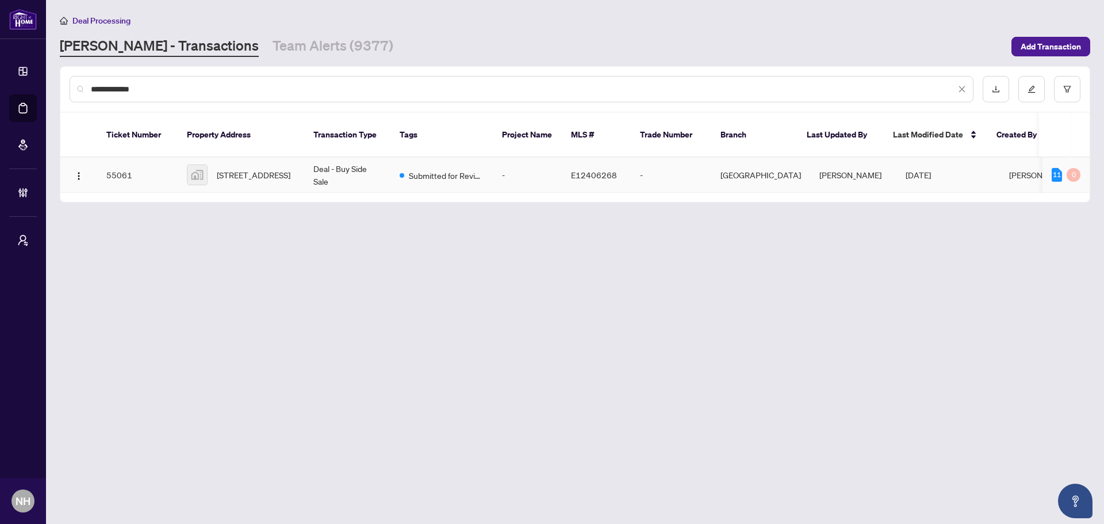
type input "**********"
click at [267, 169] on span "18 Stanbridge Court, Scarborough, ON, Canada" at bounding box center [254, 175] width 74 height 13
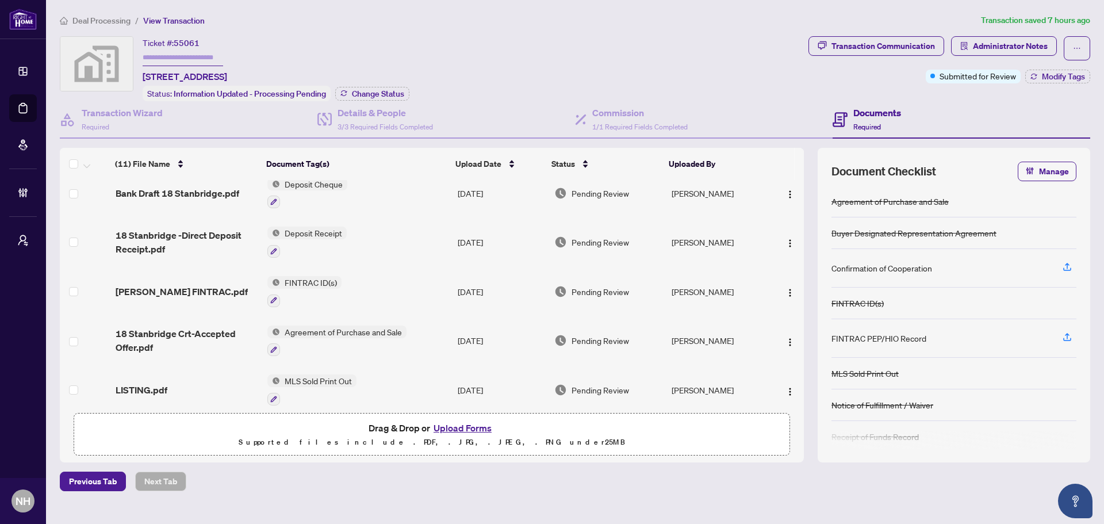
scroll to position [316, 0]
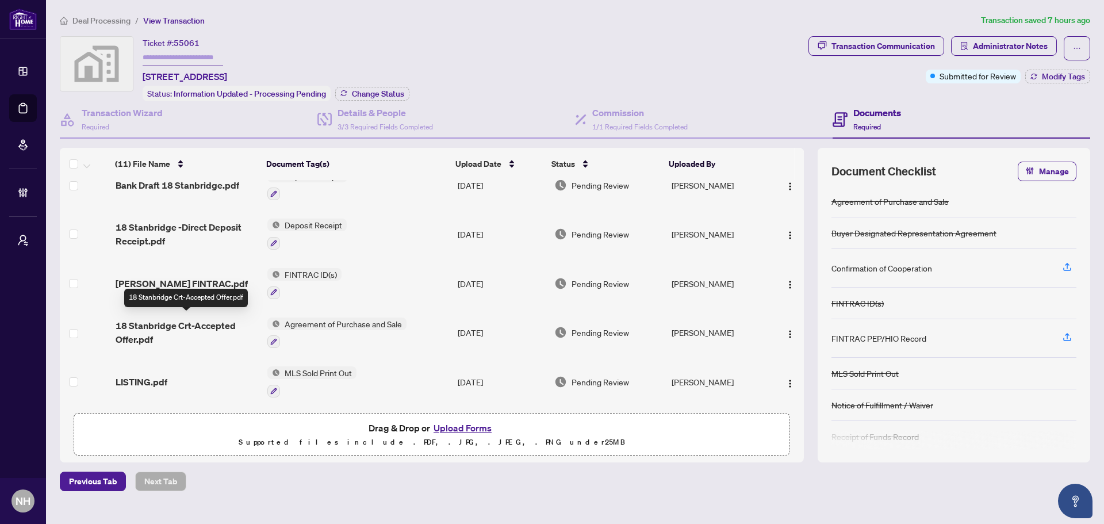
click at [183, 320] on span "18 Stanbridge Crt-Accepted Offer.pdf" at bounding box center [187, 333] width 143 height 28
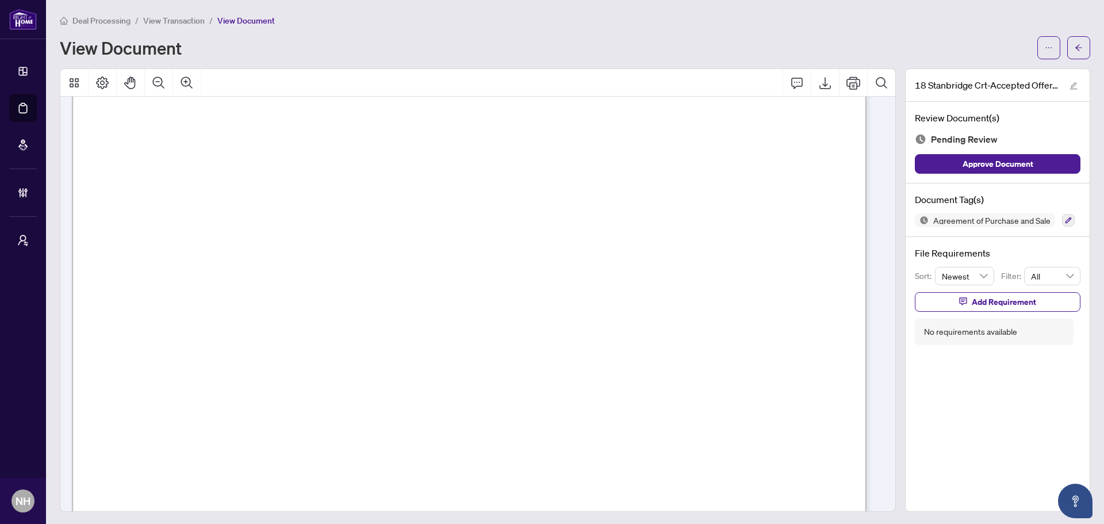
scroll to position [1035, 0]
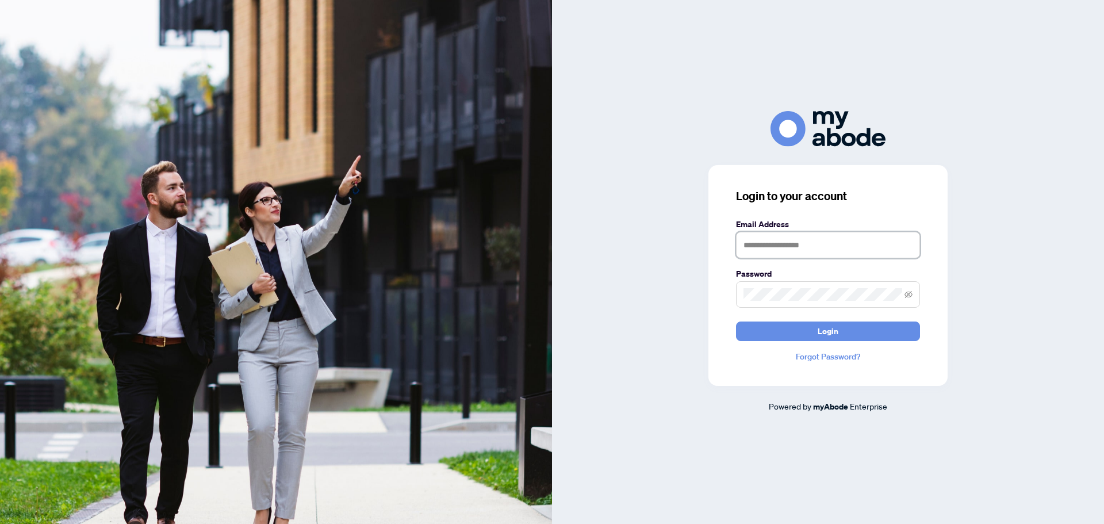
type input "**********"
click at [870, 326] on button "Login" at bounding box center [828, 332] width 184 height 20
